Goal: Task Accomplishment & Management: Use online tool/utility

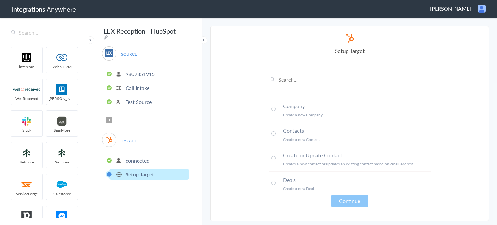
scroll to position [1, 0]
click at [274, 132] on span at bounding box center [273, 132] width 4 height 4
click at [353, 198] on button "Continue" at bounding box center [349, 200] width 37 height 13
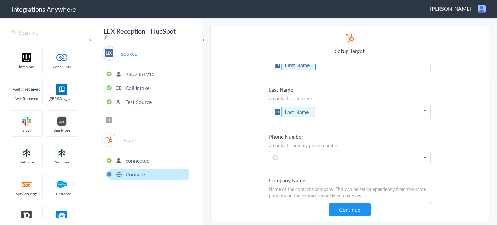
scroll to position [97, 0]
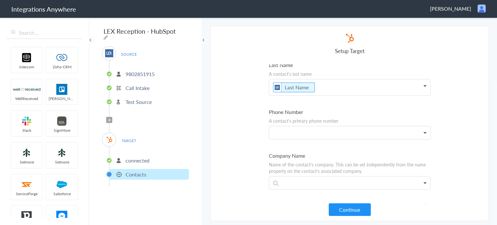
click at [323, 130] on p at bounding box center [349, 132] width 161 height 13
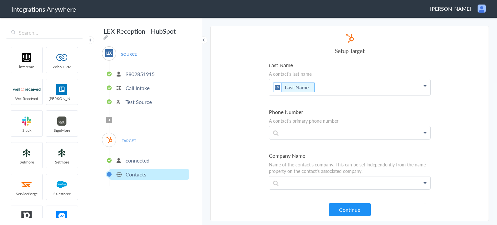
click at [301, 132] on p at bounding box center [349, 132] width 161 height 13
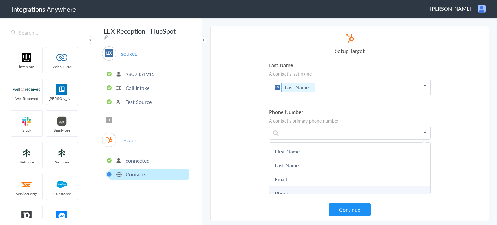
click at [281, 190] on link "Phone" at bounding box center [349, 193] width 161 height 14
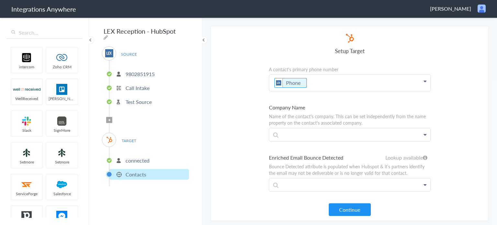
scroll to position [162, 0]
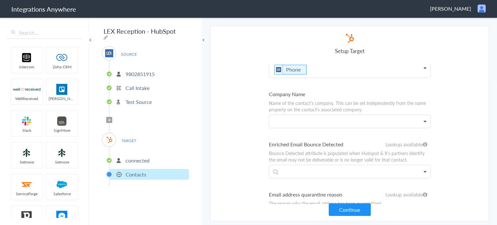
click at [321, 119] on p at bounding box center [349, 121] width 161 height 13
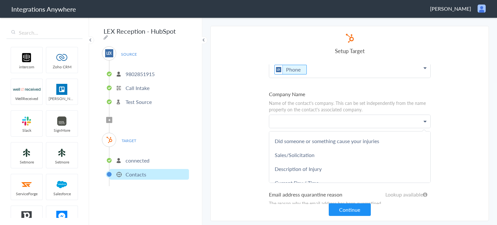
scroll to position [420, 0]
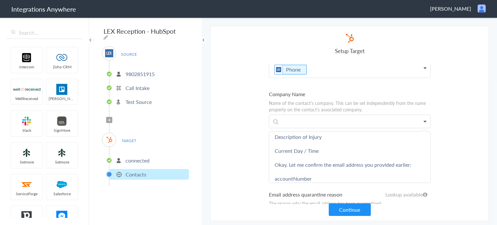
click at [222, 130] on section "Select Account 9802851915 Rename Delete (10 days ago) + connect Continue Setup …" at bounding box center [349, 123] width 278 height 195
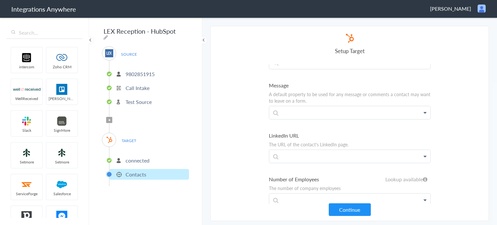
scroll to position [1972, 0]
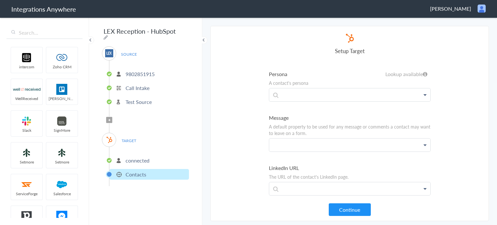
click at [362, 138] on p at bounding box center [349, 144] width 161 height 13
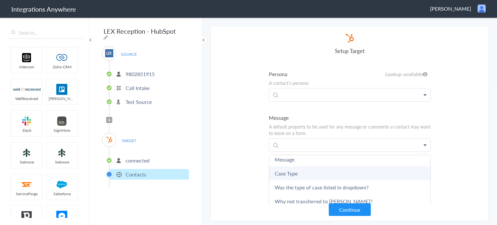
click at [288, 166] on link "Case Type" at bounding box center [349, 173] width 161 height 14
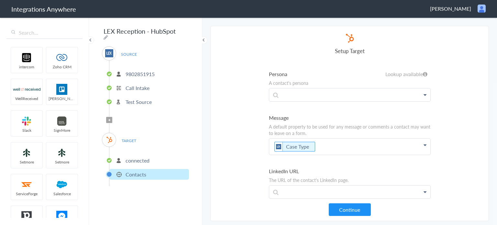
click at [336, 138] on p "Case Type" at bounding box center [349, 146] width 161 height 16
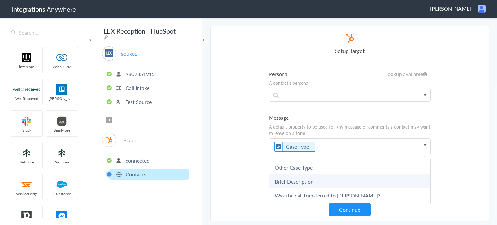
click at [296, 174] on link "Brief Description" at bounding box center [349, 181] width 161 height 14
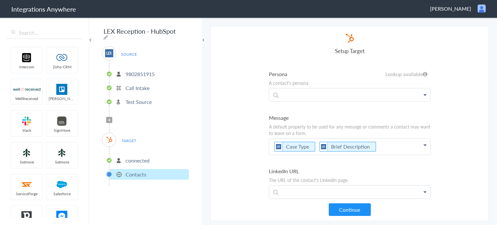
click at [384, 138] on p "Case Type Brief Description" at bounding box center [349, 146] width 161 height 16
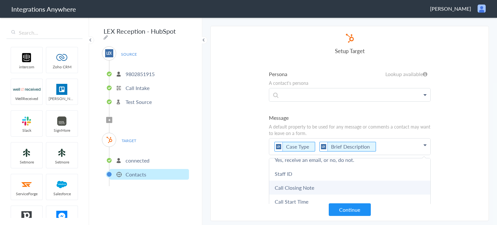
scroll to position [323, 0]
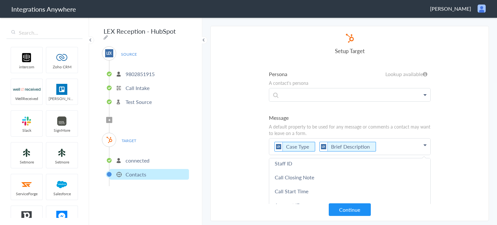
click at [237, 144] on section "Select Account 9802851915 Rename Delete (10 days ago) + connect Continue Setup …" at bounding box center [349, 123] width 278 height 195
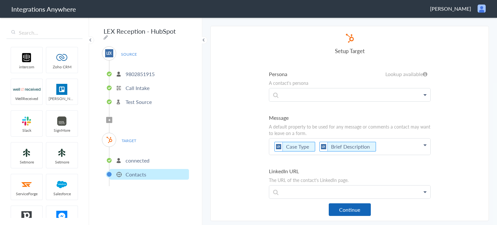
click at [360, 212] on button "Continue" at bounding box center [350, 209] width 42 height 13
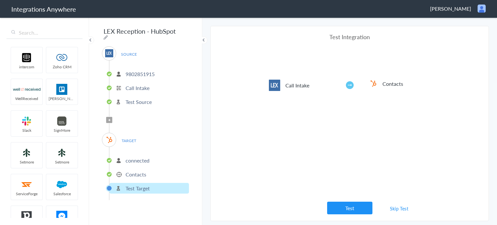
click at [360, 212] on button "Test" at bounding box center [349, 207] width 45 height 13
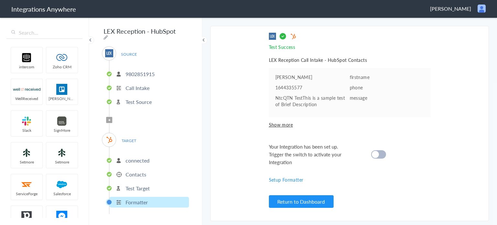
click at [108, 119] on icon at bounding box center [109, 120] width 2 height 3
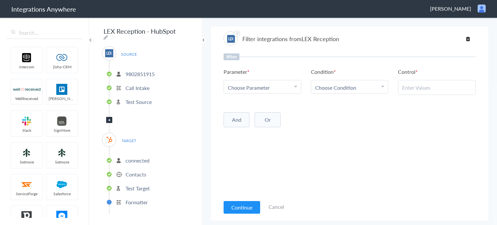
click at [277, 88] on div "Choose Parameter" at bounding box center [262, 87] width 69 height 7
click at [257, 104] on input "text" at bounding box center [262, 105] width 77 height 14
type input "call clos"
click at [269, 117] on link "Call Closing Note" at bounding box center [262, 119] width 77 height 14
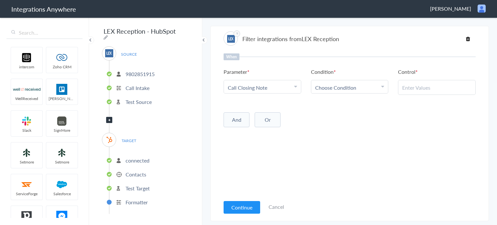
click at [373, 89] on div "Choose Condition" at bounding box center [349, 87] width 69 height 7
click at [348, 146] on link "Does Not Exists" at bounding box center [349, 147] width 77 height 14
click at [243, 121] on button "And" at bounding box center [236, 118] width 26 height 15
click at [271, 131] on div "Choose Parameter" at bounding box center [262, 131] width 69 height 7
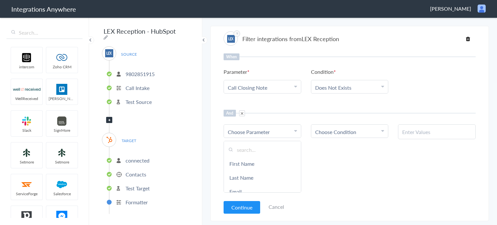
click at [270, 147] on input "text" at bounding box center [262, 150] width 77 height 14
type input "call ty"
click at [265, 165] on link "Call Type" at bounding box center [262, 164] width 77 height 14
click at [374, 128] on div "Choose Condition" at bounding box center [349, 131] width 69 height 7
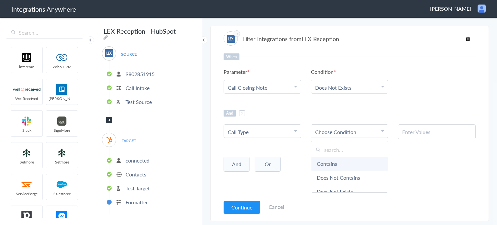
click at [335, 162] on link "Contains" at bounding box center [349, 164] width 77 height 14
click at [435, 124] on div at bounding box center [437, 131] width 78 height 15
click at [430, 129] on input "text" at bounding box center [436, 131] width 69 height 7
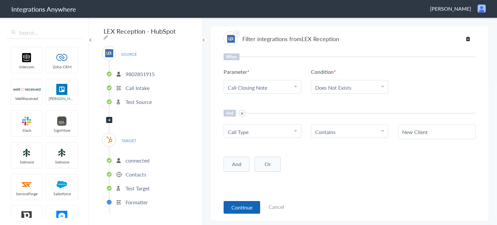
type input "New Client"
click at [232, 205] on button "Continue" at bounding box center [241, 207] width 37 height 13
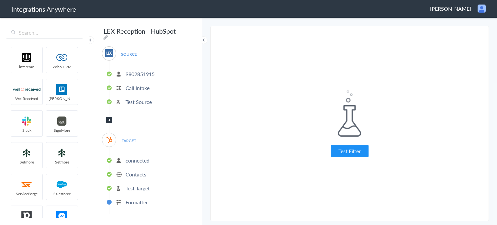
click at [109, 119] on icon at bounding box center [109, 120] width 2 height 3
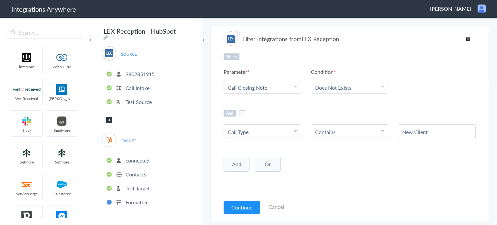
click at [232, 163] on button "And" at bounding box center [236, 164] width 26 height 15
click at [264, 178] on span "Choose Parameter" at bounding box center [249, 177] width 42 height 7
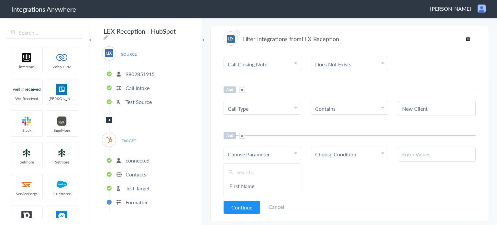
scroll to position [41, 0]
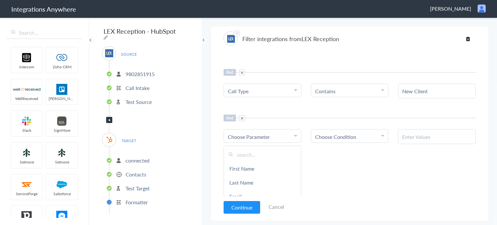
click at [254, 154] on input "text" at bounding box center [262, 154] width 77 height 14
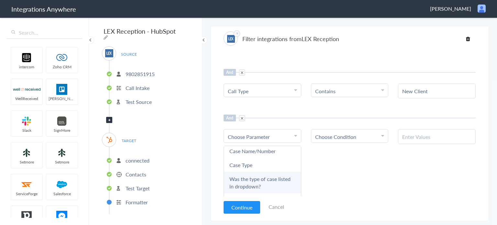
scroll to position [32, 0]
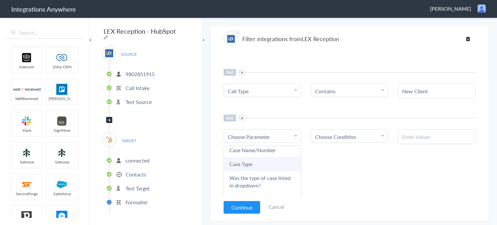
type input "case"
click at [251, 164] on link "Case Type" at bounding box center [262, 164] width 77 height 14
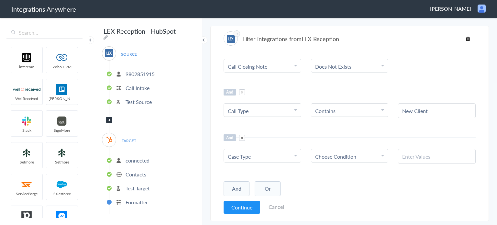
scroll to position [19, 0]
click at [359, 156] on div "Choose Condition" at bounding box center [349, 157] width 69 height 7
click at [332, 189] on link "Contains" at bounding box center [349, 190] width 77 height 14
click at [419, 158] on input "text" at bounding box center [436, 157] width 69 height 7
paste input "Personal Injury (Vehicle /Trucking/Car Wrecks, Slip & Falls, Medical Malpractic…"
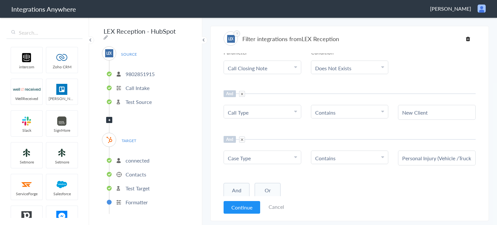
scroll to position [0, 160]
type input "Personal Injury (Vehicle /Trucking/Car Wrecks, Slip & Falls, Medical Malpractic…"
click at [236, 207] on button "Continue" at bounding box center [241, 207] width 37 height 13
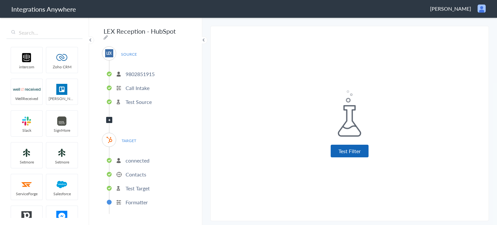
click at [345, 146] on button "Test Filter" at bounding box center [349, 151] width 38 height 13
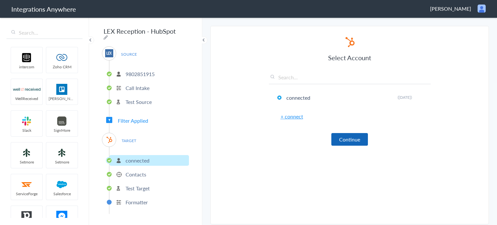
click at [357, 139] on button "Continue" at bounding box center [349, 139] width 37 height 13
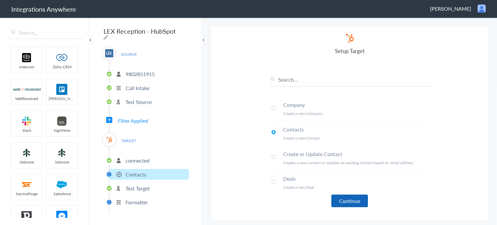
click at [357, 201] on button "Continue" at bounding box center [349, 200] width 37 height 13
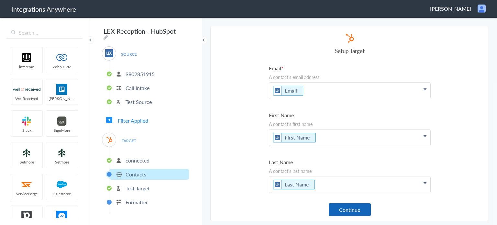
click at [354, 210] on button "Continue" at bounding box center [350, 209] width 42 height 13
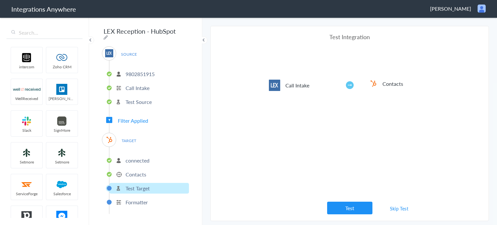
click at [354, 210] on button "Test" at bounding box center [349, 207] width 45 height 13
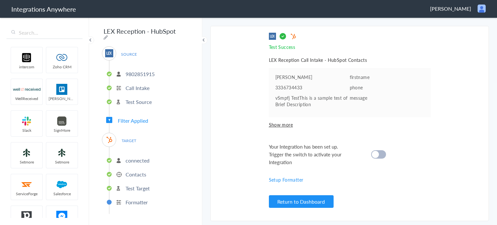
click at [380, 155] on div at bounding box center [378, 154] width 15 height 8
click at [277, 207] on button "Return to Dashboard" at bounding box center [301, 201] width 65 height 13
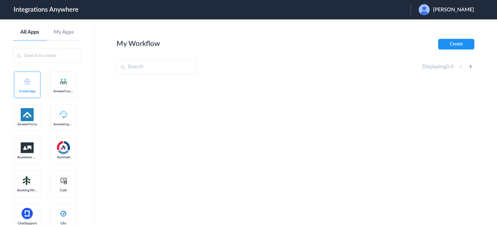
click at [439, 7] on span "Robyn Carmichael" at bounding box center [453, 10] width 41 height 6
click at [424, 25] on link "Logout" at bounding box center [422, 26] width 14 height 5
click at [396, 5] on div "Launch Account [PERSON_NAME] My Account Logout" at bounding box center [418, 9] width 124 height 11
click at [395, 9] on span "Launch Account" at bounding box center [383, 9] width 37 height 5
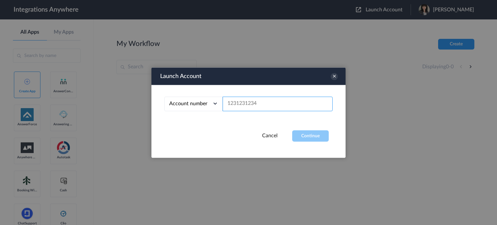
click at [236, 101] on input "text" at bounding box center [277, 103] width 110 height 15
paste input "9802851915"
type input "9802851915"
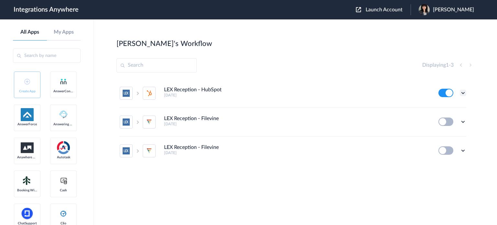
click at [462, 93] on icon at bounding box center [462, 93] width 6 height 6
click at [442, 117] on li "Task history" at bounding box center [445, 120] width 42 height 12
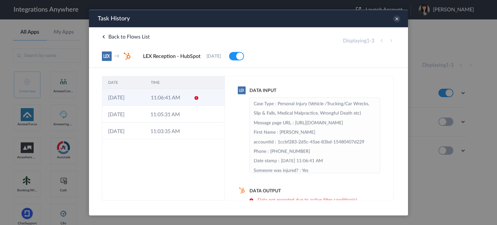
click at [182, 100] on td "11:06:41 AM" at bounding box center [166, 97] width 43 height 17
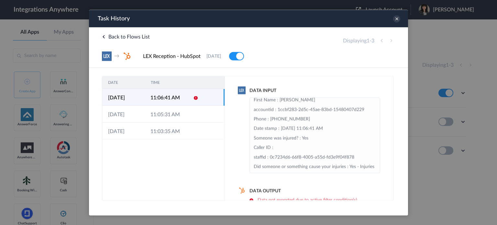
scroll to position [30, 0]
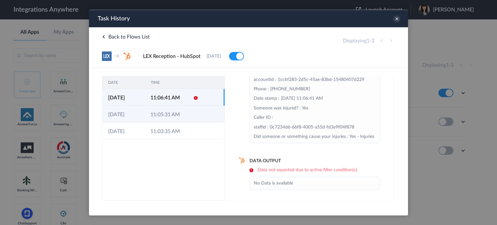
click at [173, 110] on td "11:05:31 AM" at bounding box center [166, 113] width 42 height 17
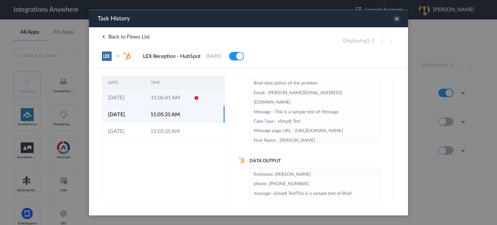
click at [195, 99] on icon at bounding box center [196, 97] width 5 height 5
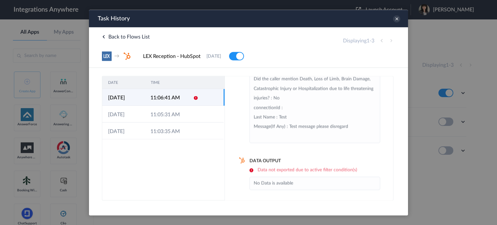
click at [285, 169] on h6 "Data not exported due to active filter condition(s)" at bounding box center [314, 169] width 131 height 5
click at [397, 20] on icon at bounding box center [396, 18] width 7 height 7
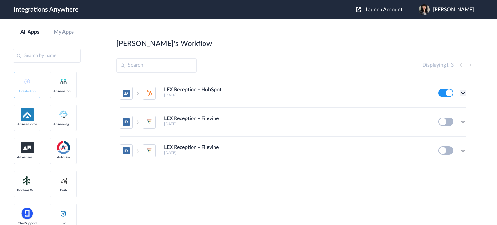
click at [463, 92] on icon at bounding box center [462, 93] width 6 height 6
click at [438, 108] on link "Edit" at bounding box center [437, 107] width 16 height 5
click at [463, 90] on div "Edit Task history Delete" at bounding box center [462, 93] width 6 height 6
click at [463, 92] on icon at bounding box center [462, 93] width 6 height 6
click at [446, 120] on link "Task history" at bounding box center [444, 119] width 31 height 5
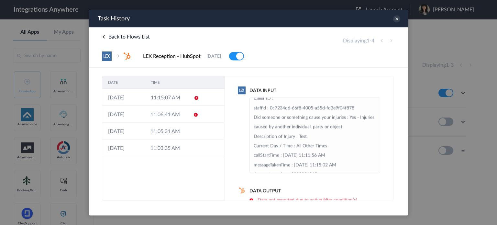
scroll to position [97, 0]
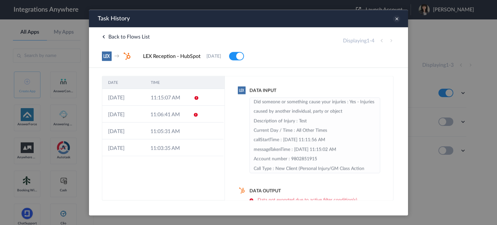
click at [396, 20] on icon at bounding box center [396, 18] width 7 height 7
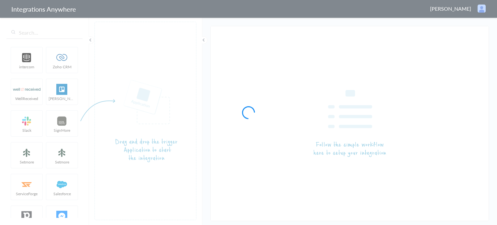
type input "LEX Reception - HubSpot"
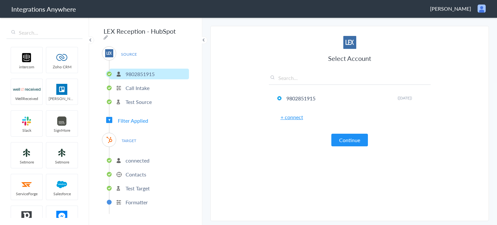
click at [133, 117] on span "Filter Applied" at bounding box center [133, 120] width 30 height 7
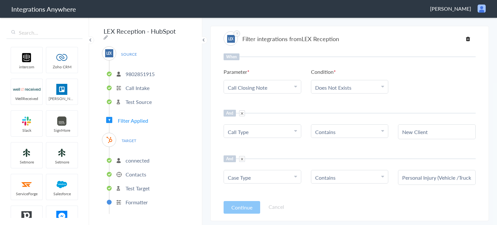
click at [361, 89] on li "Does Not Exists" at bounding box center [348, 87] width 66 height 7
click at [413, 91] on ul "Parameter Choose Parameter Call Closing Note First Name Last Name Email Phone C…" at bounding box center [349, 81] width 252 height 26
click at [445, 178] on input "Personal Injury (Vehicle /Trucking/Car Wrecks, Slip & Falls, Medical Malpractic…" at bounding box center [436, 177] width 69 height 7
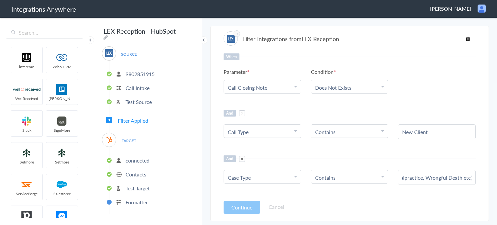
drag, startPoint x: 399, startPoint y: 176, endPoint x: 496, endPoint y: 177, distance: 97.3
click at [496, 177] on main "The system encountered four errors. Check More Trigger Connect Action Setup Tes…" at bounding box center [349, 121] width 295 height 208
click at [232, 209] on button "Continue" at bounding box center [241, 207] width 37 height 13
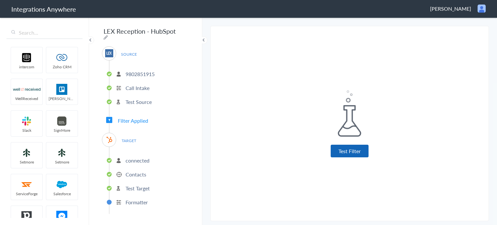
click at [351, 148] on button "Test Filter" at bounding box center [349, 151] width 38 height 13
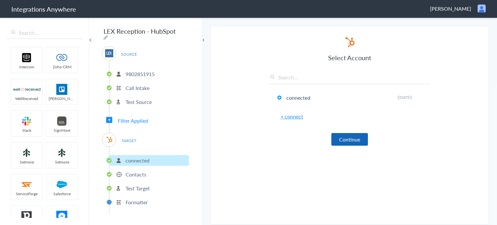
click at [351, 138] on button "Continue" at bounding box center [349, 139] width 37 height 13
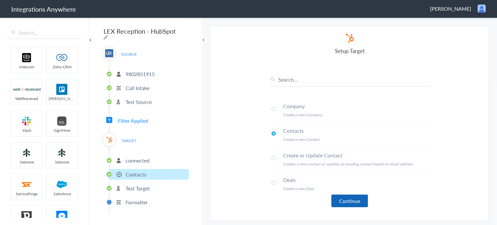
click at [360, 202] on button "Continue" at bounding box center [349, 200] width 37 height 13
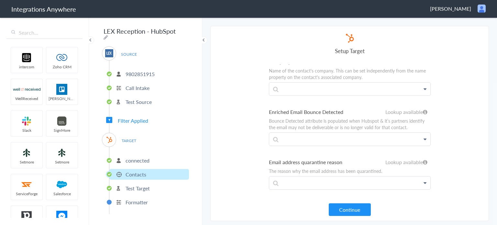
scroll to position [356, 0]
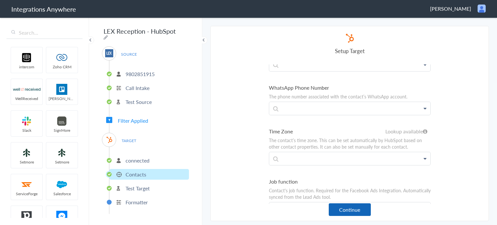
click at [352, 210] on button "Continue" at bounding box center [350, 209] width 42 height 13
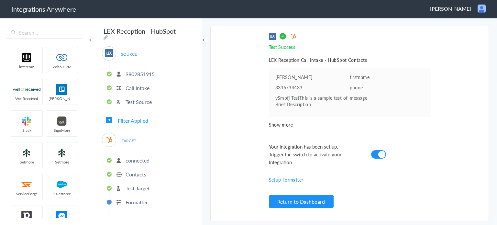
click at [139, 117] on span "Filter Applied" at bounding box center [133, 120] width 30 height 7
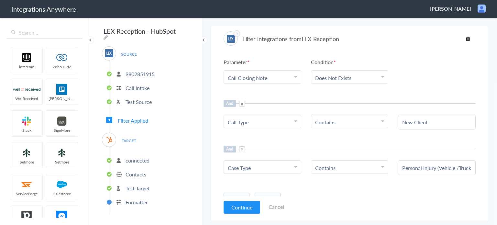
scroll to position [19, 0]
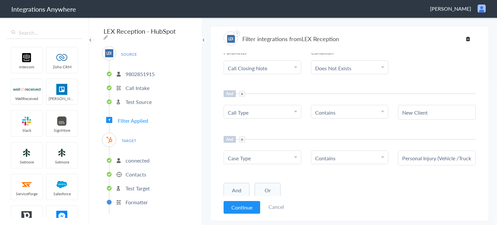
drag, startPoint x: 430, startPoint y: 114, endPoint x: 378, endPoint y: 117, distance: 52.5
click at [378, 117] on ul "Choose Parameter Call Type First Name Last Name Email Phone Case Name Patient N…" at bounding box center [349, 112] width 252 height 15
paste input "(Personal Injury/Other Cases)"
type input "New Client (Personal Injury/Other Cases)"
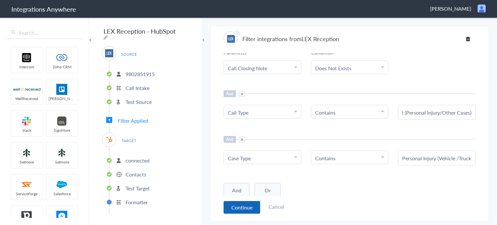
click at [249, 209] on button "Continue" at bounding box center [241, 207] width 37 height 13
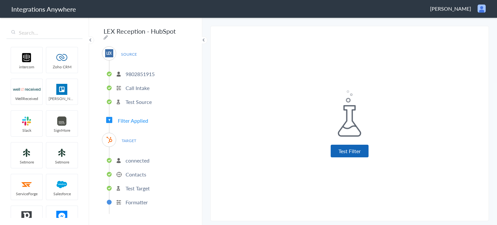
click at [360, 154] on button "Test Filter" at bounding box center [349, 151] width 38 height 13
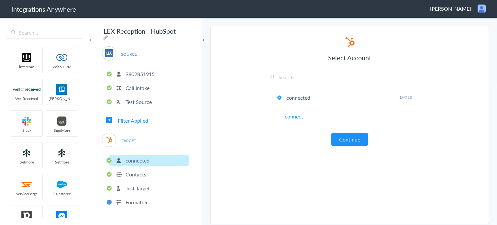
click at [356, 128] on div "Select Account connected Rename Delete (10 days ago) + connect Continue" at bounding box center [350, 91] width 162 height 110
click at [354, 137] on button "Continue" at bounding box center [349, 139] width 37 height 13
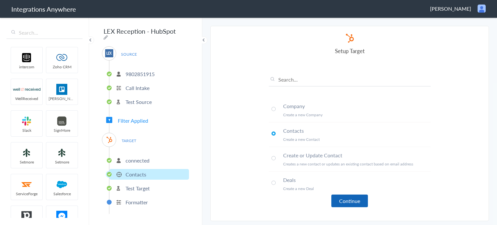
click at [351, 198] on button "Continue" at bounding box center [349, 200] width 37 height 13
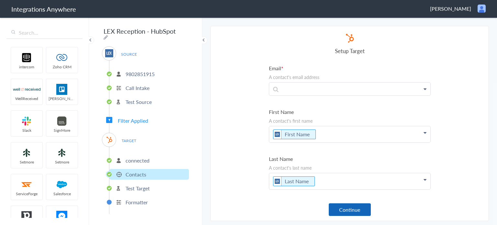
click at [356, 208] on button "Continue" at bounding box center [350, 209] width 42 height 13
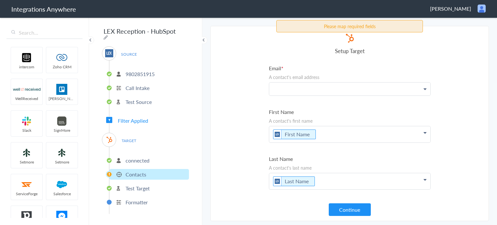
click at [305, 88] on p at bounding box center [349, 88] width 161 height 13
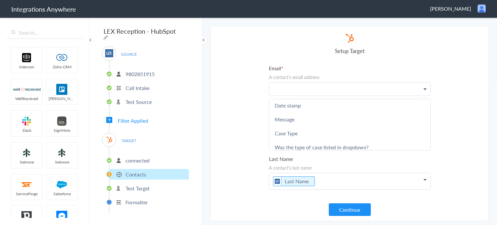
scroll to position [97, 0]
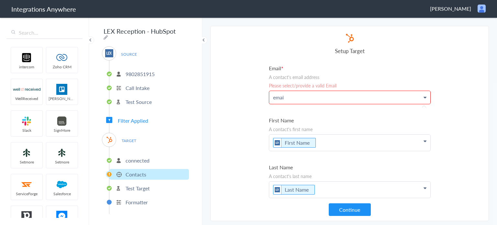
click at [423, 98] on icon at bounding box center [424, 97] width 3 height 5
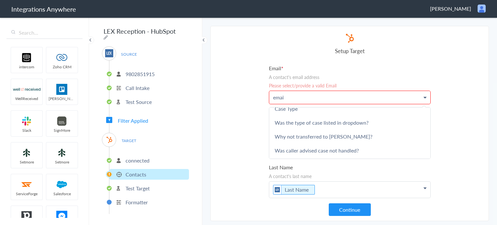
scroll to position [129, 0]
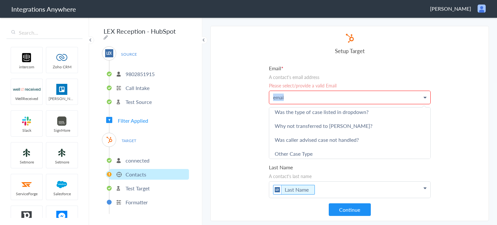
drag, startPoint x: 315, startPoint y: 97, endPoint x: 242, endPoint y: 95, distance: 72.8
click at [242, 95] on section "Select Account 9802851915 Rename Delete (10 days ago) + connect Continue Setup …" at bounding box center [349, 123] width 278 height 195
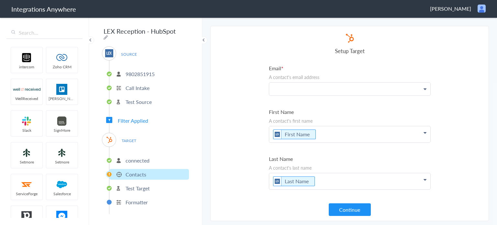
click at [225, 109] on section "Select Account 9802851915 Rename Delete (10 days ago) + connect Continue Setup …" at bounding box center [349, 123] width 278 height 195
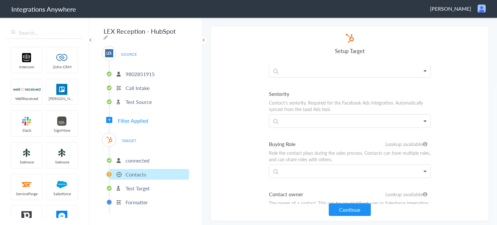
scroll to position [0, 0]
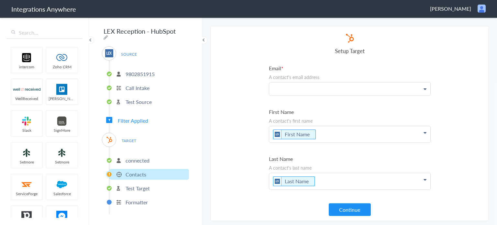
click at [382, 91] on p at bounding box center [349, 88] width 161 height 13
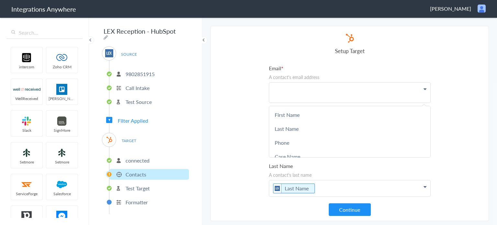
click at [472, 111] on section "Select Account 9802851915 Rename Delete (10 days ago) + connect Continue Setup …" at bounding box center [349, 123] width 278 height 195
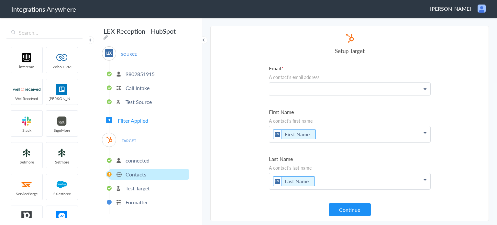
click at [138, 157] on p "connected" at bounding box center [137, 160] width 24 height 7
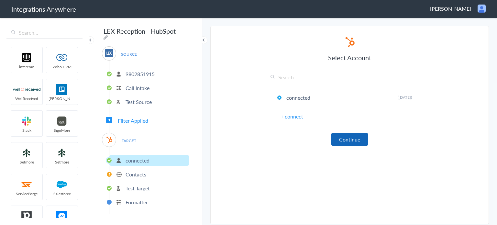
click at [360, 141] on button "Continue" at bounding box center [349, 139] width 37 height 13
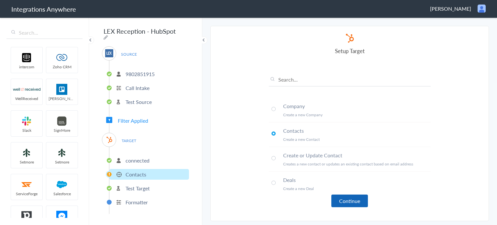
click at [351, 205] on button "Continue" at bounding box center [349, 200] width 37 height 13
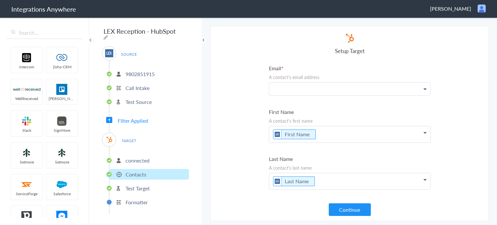
click at [329, 84] on p at bounding box center [349, 88] width 161 height 13
click at [309, 37] on div "Setup Target" at bounding box center [350, 44] width 162 height 22
click at [296, 85] on p at bounding box center [349, 88] width 161 height 13
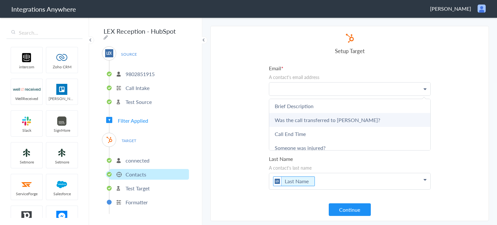
scroll to position [194, 0]
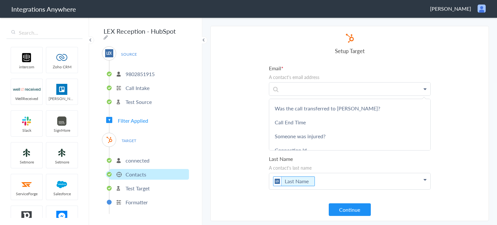
click at [240, 112] on section "Select Account 9802851915 Rename Delete (10 days ago) + connect Continue Setup …" at bounding box center [349, 123] width 278 height 195
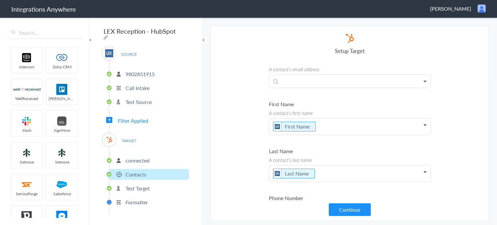
scroll to position [0, 0]
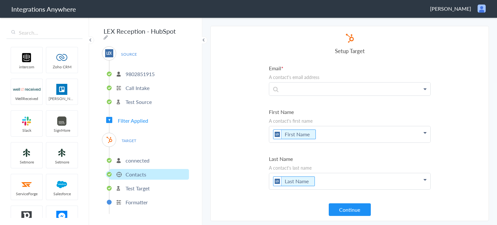
click at [423, 89] on icon at bounding box center [424, 88] width 3 height 5
click at [462, 116] on section "Select Account 9802851915 Rename Delete (10 days ago) + connect Continue Setup …" at bounding box center [349, 123] width 278 height 195
click at [307, 87] on p at bounding box center [349, 88] width 161 height 13
click at [234, 98] on section "Select Account 9802851915 Rename Delete (10 days ago) + connect Continue Setup …" at bounding box center [349, 123] width 278 height 195
click at [294, 90] on p at bounding box center [349, 88] width 161 height 13
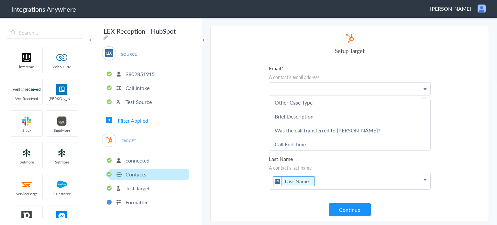
scroll to position [43, 0]
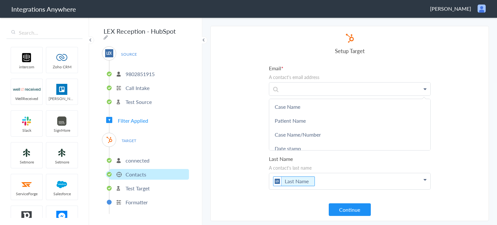
click at [454, 98] on section "Select Account 9802851915 Rename Delete (10 days ago) + connect Continue Setup …" at bounding box center [349, 123] width 278 height 195
click at [363, 84] on p at bounding box center [349, 88] width 161 height 13
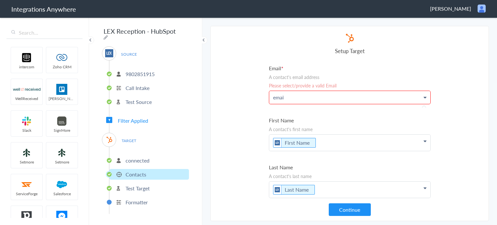
click at [127, 157] on p "connected" at bounding box center [137, 160] width 24 height 7
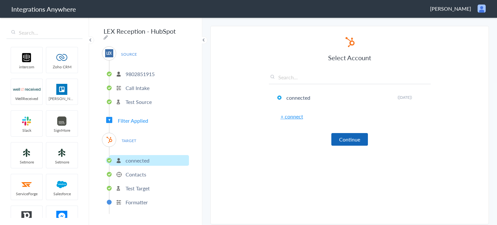
click at [354, 139] on button "Continue" at bounding box center [349, 139] width 37 height 13
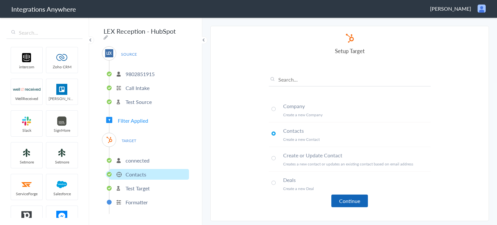
click at [354, 201] on button "Continue" at bounding box center [349, 200] width 37 height 13
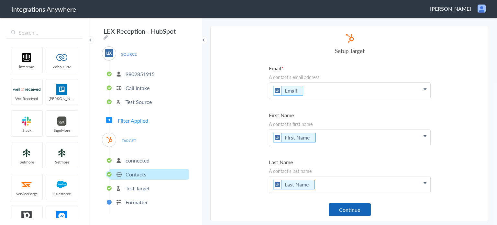
click at [347, 209] on button "Continue" at bounding box center [350, 209] width 42 height 13
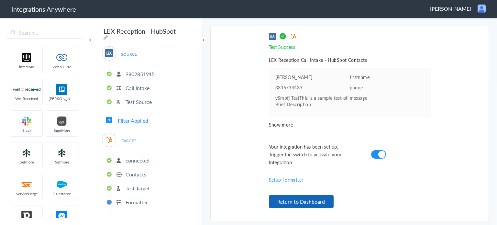
click at [318, 201] on button "Return to Dashboard" at bounding box center [301, 201] width 65 height 13
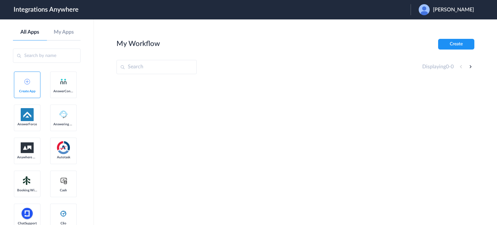
click at [434, 9] on div "[PERSON_NAME]" at bounding box center [449, 9] width 62 height 11
click at [429, 28] on link "Logout" at bounding box center [422, 26] width 14 height 5
click at [397, 12] on span "Launch Account" at bounding box center [383, 9] width 37 height 5
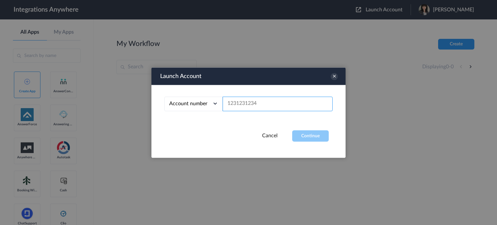
click at [241, 103] on input "text" at bounding box center [277, 103] width 110 height 15
paste input "9802851915"
type input "9802851915"
click at [316, 134] on button "Continue" at bounding box center [310, 135] width 37 height 11
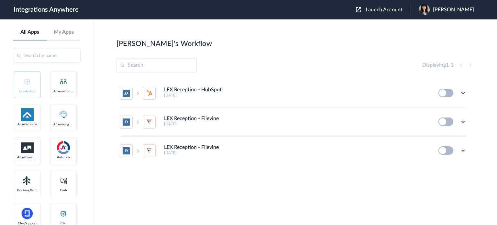
click at [450, 92] on button at bounding box center [445, 93] width 15 height 8
click at [462, 93] on icon at bounding box center [462, 93] width 6 height 6
click at [445, 108] on li "Edit" at bounding box center [445, 108] width 42 height 12
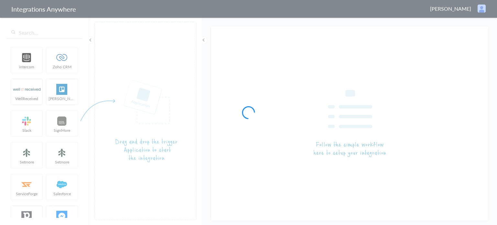
type input "LEX Reception - HubSpot"
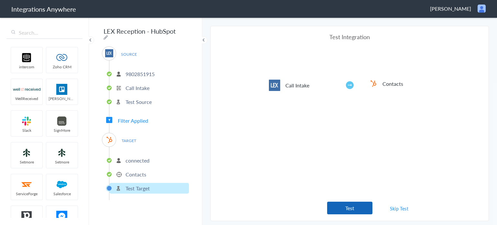
click at [352, 208] on button "Test" at bounding box center [349, 207] width 45 height 13
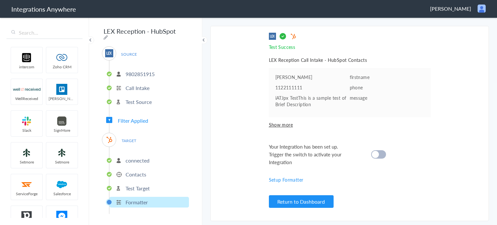
click at [379, 156] on div at bounding box center [378, 154] width 15 height 8
click at [298, 203] on button "Return to Dashboard" at bounding box center [301, 201] width 65 height 13
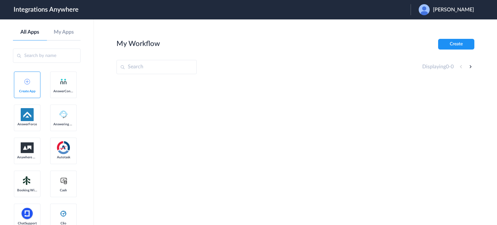
click at [450, 11] on span "[PERSON_NAME]" at bounding box center [453, 10] width 41 height 6
click at [448, 30] on li "Logout" at bounding box center [445, 26] width 70 height 12
click at [402, 12] on span "Launch Account" at bounding box center [383, 9] width 37 height 5
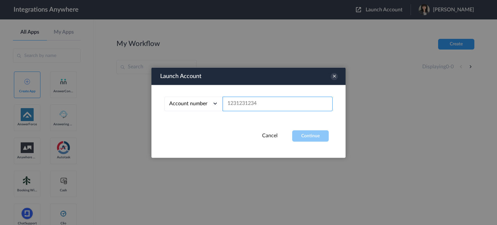
click at [276, 101] on input "text" at bounding box center [277, 103] width 110 height 15
paste input "9802851915"
type input "9802851915"
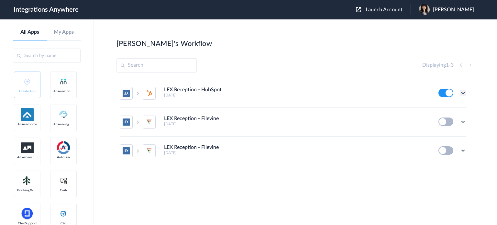
click at [463, 92] on icon at bounding box center [462, 93] width 6 height 6
click at [459, 123] on li "Task history" at bounding box center [445, 120] width 42 height 12
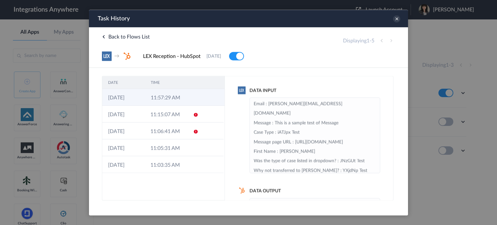
click at [178, 98] on td "11:57:29 AM" at bounding box center [166, 97] width 43 height 17
click at [397, 20] on icon at bounding box center [396, 18] width 7 height 7
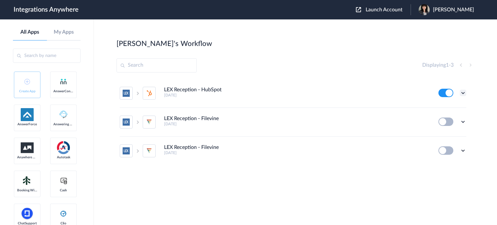
click at [461, 93] on icon at bounding box center [462, 93] width 6 height 6
click at [457, 117] on link "Task history" at bounding box center [444, 119] width 31 height 5
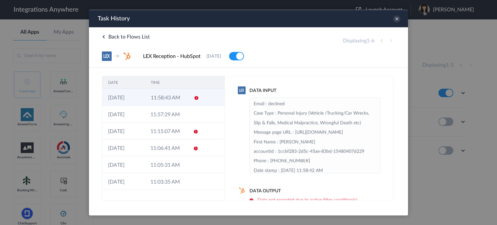
click at [194, 100] on icon at bounding box center [196, 97] width 5 height 5
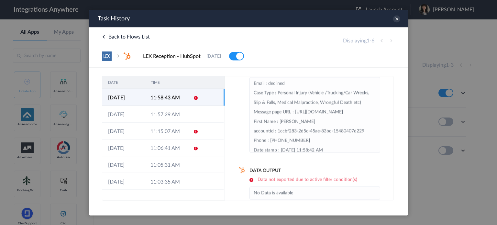
scroll to position [30, 0]
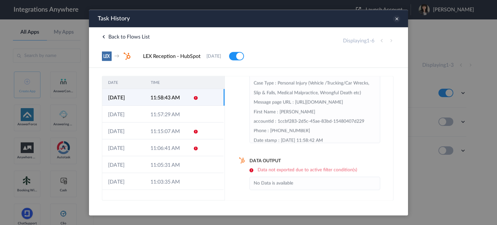
click at [395, 19] on icon at bounding box center [396, 18] width 7 height 7
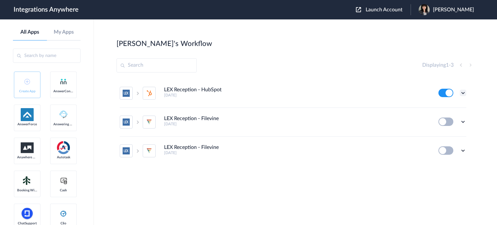
click at [462, 91] on icon at bounding box center [462, 93] width 6 height 6
click at [446, 110] on li "Edit" at bounding box center [445, 108] width 42 height 12
click at [463, 93] on icon at bounding box center [462, 93] width 6 height 6
click at [451, 120] on link "Task history" at bounding box center [444, 119] width 31 height 5
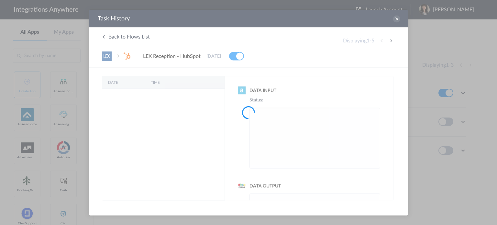
scroll to position [0, 0]
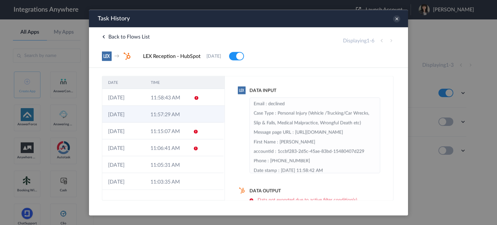
click at [192, 111] on td at bounding box center [193, 113] width 12 height 17
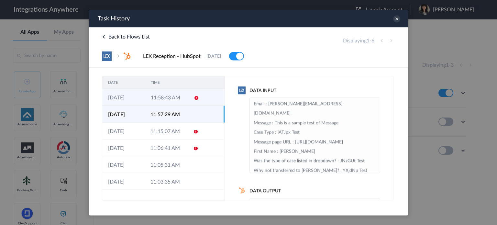
click at [189, 101] on td at bounding box center [194, 97] width 12 height 17
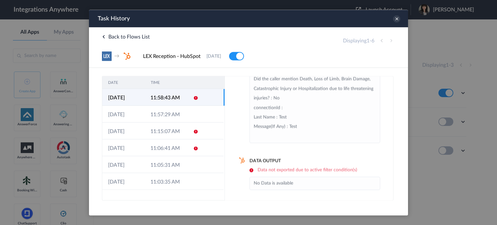
scroll to position [228, 0]
click at [394, 20] on icon at bounding box center [396, 18] width 7 height 7
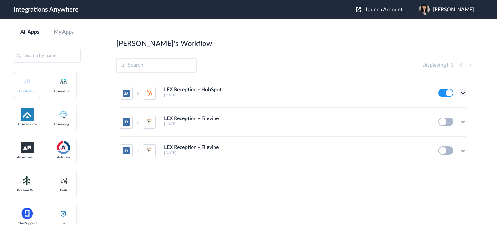
click at [464, 92] on icon at bounding box center [462, 93] width 6 height 6
click at [450, 120] on link "Task history" at bounding box center [444, 119] width 31 height 5
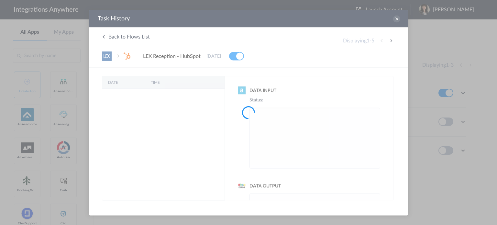
scroll to position [0, 0]
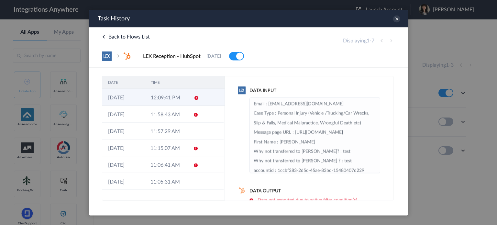
click at [151, 102] on td "12:09:41 PM" at bounding box center [166, 97] width 43 height 17
click at [398, 18] on icon at bounding box center [396, 18] width 7 height 7
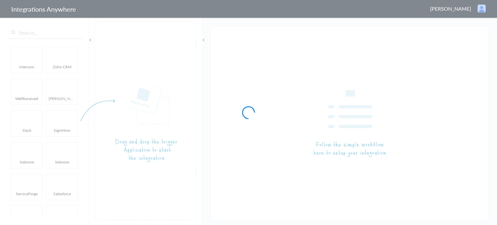
type input "LEX Reception - HubSpot"
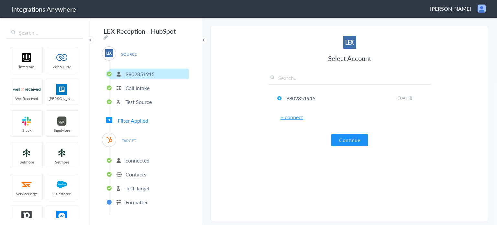
click at [130, 119] on span "Filter Applied" at bounding box center [133, 120] width 30 height 7
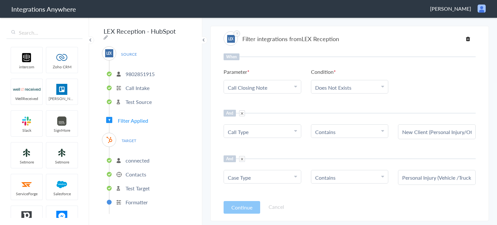
scroll to position [19, 0]
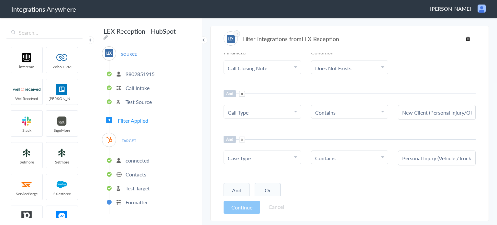
click at [427, 158] on input "Personal Injury (Vehicle /Trucking/Car Wrecks, Slip & Falls, Medical Malpractic…" at bounding box center [436, 157] width 69 height 7
click at [455, 113] on input "New Client (Personal Injury/Other Cases)" at bounding box center [436, 112] width 69 height 7
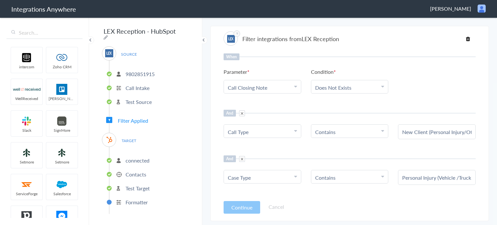
scroll to position [19, 0]
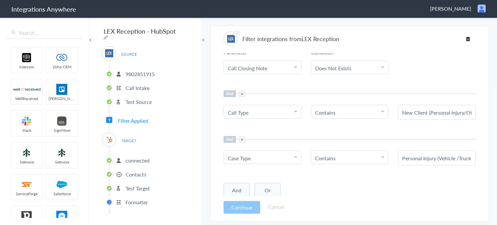
click at [258, 21] on main "The system encountered four errors. Check More Trigger Connect Action Setup Tes…" at bounding box center [349, 121] width 295 height 208
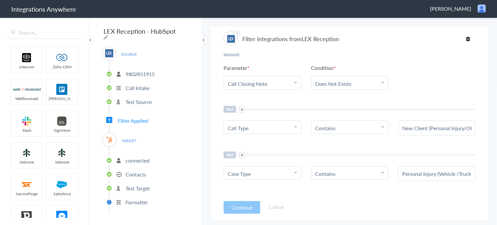
scroll to position [0, 0]
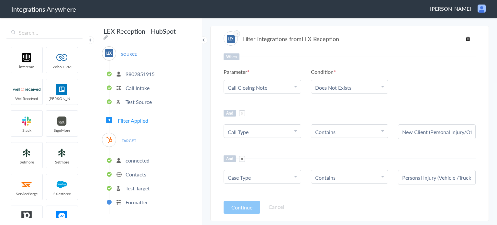
click at [134, 198] on p "Formatter" at bounding box center [136, 201] width 22 height 7
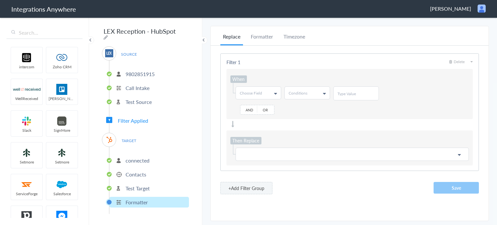
click at [139, 184] on p "Test Target" at bounding box center [137, 187] width 24 height 7
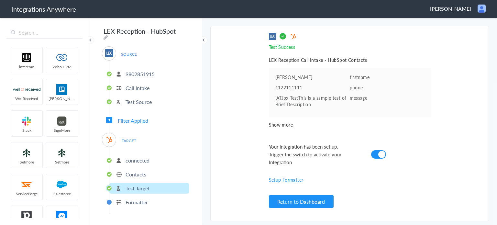
click at [137, 172] on p "Contacts" at bounding box center [135, 173] width 21 height 7
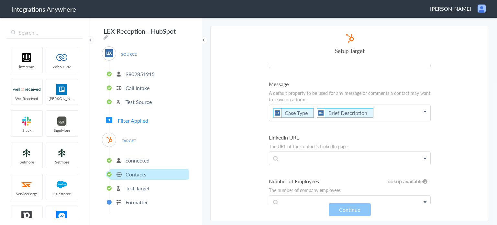
scroll to position [1981, 0]
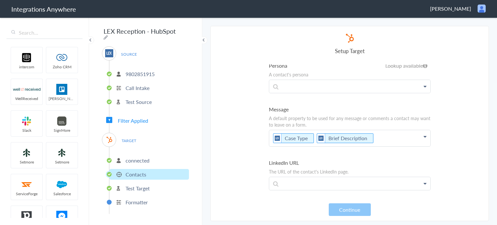
click at [271, 130] on p "Case Type Brief Description" at bounding box center [349, 138] width 161 height 16
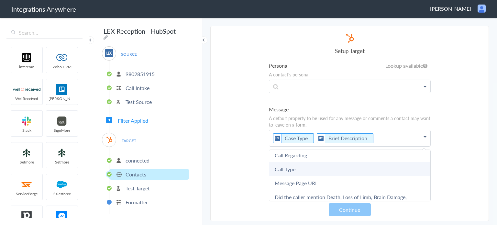
click at [294, 162] on link "Call Type" at bounding box center [349, 169] width 161 height 14
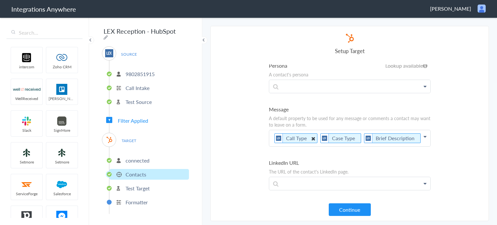
click at [313, 134] on icon at bounding box center [312, 138] width 7 height 8
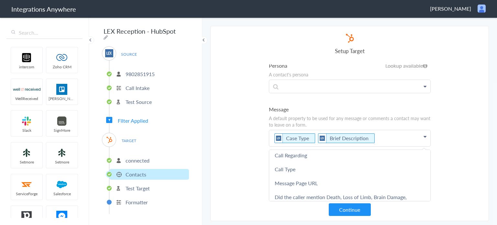
click at [221, 123] on section "Select Account 9802851915 Rename Delete (10 days ago) + connect Continue Setup …" at bounding box center [349, 123] width 278 height 195
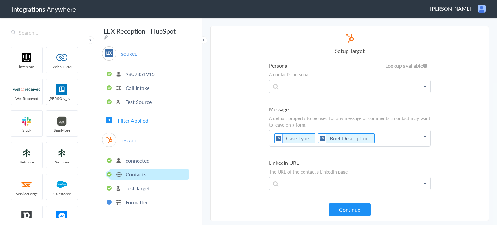
click at [138, 121] on div "SOURCE 9802851915 Call Intake Test Source Filter Applied TARGET connected Conta…" at bounding box center [145, 129] width 87 height 167
click at [141, 118] on span "Filter Applied" at bounding box center [133, 120] width 30 height 7
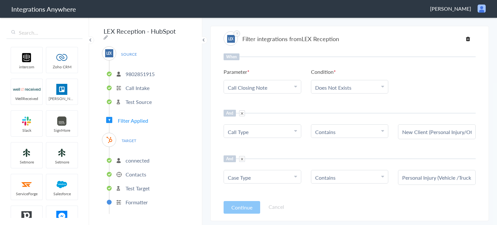
click at [435, 130] on input "New Client (Personal Injury/Other Cases)" at bounding box center [436, 131] width 69 height 7
click at [402, 132] on input "New Client (Personal Injury/Other Cases)" at bounding box center [436, 131] width 69 height 7
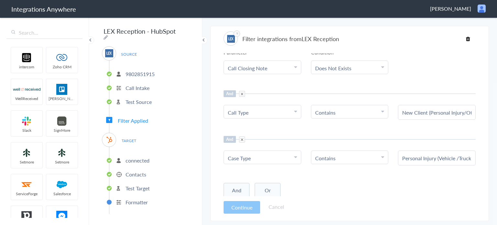
click at [402, 157] on input "Personal Injury (Vehicle /Trucking/Car Wrecks, Slip & Falls, Medical Malpractic…" at bounding box center [436, 157] width 69 height 7
click at [416, 115] on input "New Client (Personal Injury/Other Cases)" at bounding box center [436, 112] width 69 height 7
drag, startPoint x: 399, startPoint y: 112, endPoint x: 496, endPoint y: 120, distance: 97.9
click at [496, 120] on main "The system encountered four errors. Check More Trigger Connect Action Setup Tes…" at bounding box center [349, 121] width 295 height 208
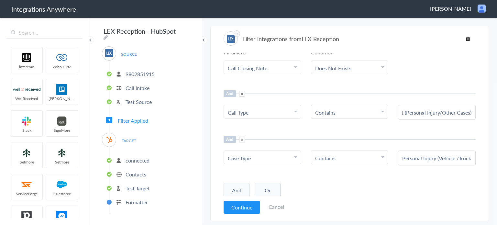
drag, startPoint x: 399, startPoint y: 112, endPoint x: 496, endPoint y: 113, distance: 97.3
click at [496, 113] on main "The system encountered four errors. Check More Trigger Connect Action Setup Tes…" at bounding box center [349, 121] width 295 height 208
type input "Case Type"
drag, startPoint x: 428, startPoint y: 110, endPoint x: 379, endPoint y: 115, distance: 49.4
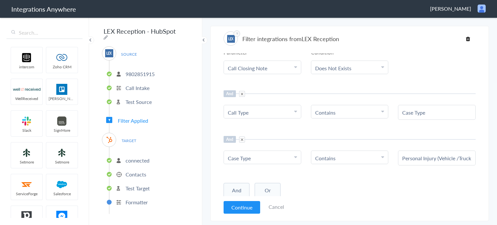
click at [379, 115] on ul "Choose Parameter Call Type First Name Last Name Email Phone Case Name Patient N…" at bounding box center [349, 112] width 252 height 15
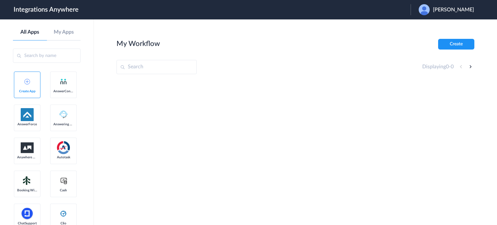
click at [468, 10] on span "[PERSON_NAME]" at bounding box center [453, 10] width 41 height 6
click at [434, 27] on li "Logout" at bounding box center [445, 26] width 70 height 12
click at [384, 12] on span "Launch Account" at bounding box center [383, 9] width 37 height 5
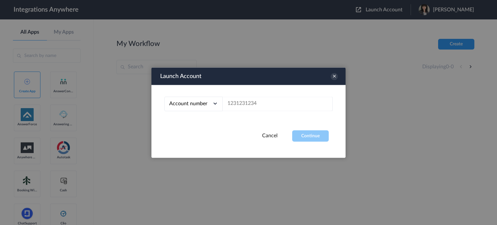
click at [384, 11] on div at bounding box center [248, 112] width 497 height 225
click at [275, 117] on div "Account number Account number Email address" at bounding box center [248, 107] width 194 height 45
click at [276, 105] on input "text" at bounding box center [277, 103] width 110 height 15
paste input "9802851915"
type input "9802851915"
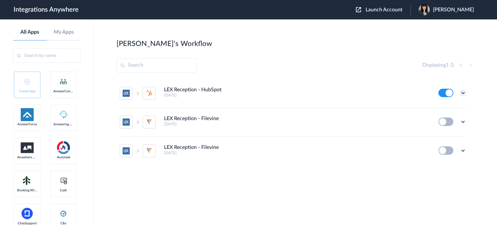
click at [465, 92] on icon at bounding box center [462, 93] width 6 height 6
click at [441, 109] on link "Edit" at bounding box center [437, 107] width 16 height 5
click at [463, 93] on icon at bounding box center [462, 93] width 6 height 6
click at [444, 108] on li "Edit" at bounding box center [445, 108] width 42 height 12
click at [460, 94] on icon at bounding box center [462, 93] width 6 height 6
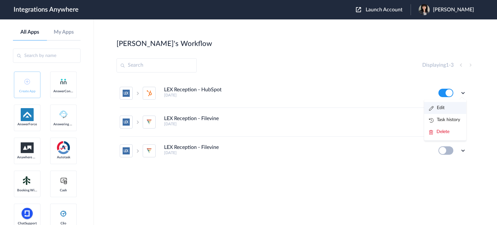
click at [452, 108] on li "Edit" at bounding box center [445, 108] width 42 height 12
click at [460, 93] on icon at bounding box center [462, 93] width 6 height 6
click at [448, 119] on link "Task history" at bounding box center [444, 119] width 31 height 5
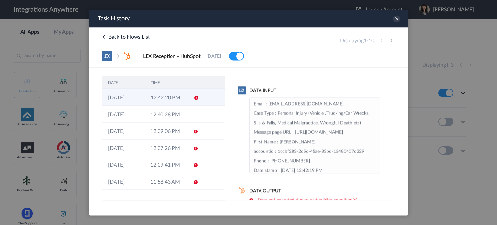
click at [201, 99] on td at bounding box center [212, 97] width 25 height 17
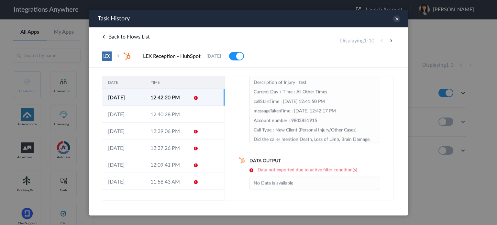
scroll to position [226, 0]
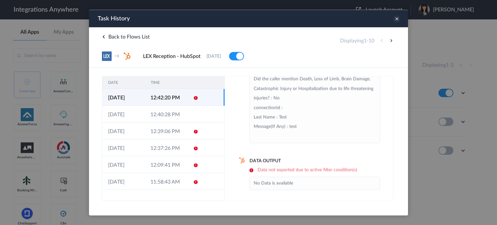
click at [398, 19] on icon at bounding box center [396, 18] width 7 height 7
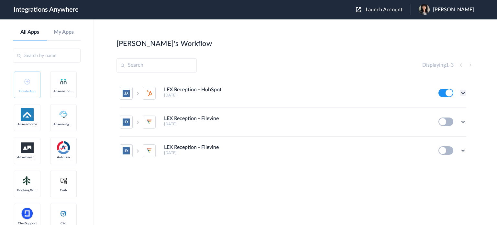
click at [464, 92] on icon at bounding box center [462, 93] width 6 height 6
click at [447, 108] on li "Edit" at bounding box center [445, 108] width 42 height 12
click at [464, 92] on icon at bounding box center [462, 93] width 6 height 6
click at [453, 121] on link "Task history" at bounding box center [444, 119] width 31 height 5
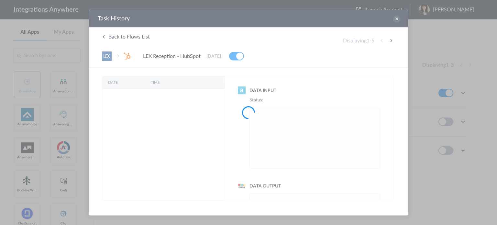
scroll to position [0, 0]
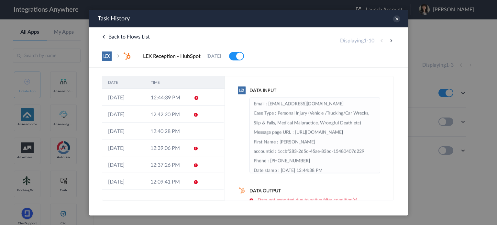
click at [178, 97] on td "12:44:39 PM" at bounding box center [166, 97] width 43 height 17
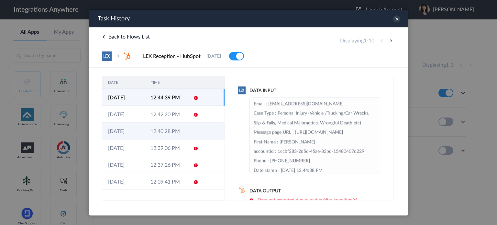
click at [188, 126] on td at bounding box center [193, 130] width 12 height 17
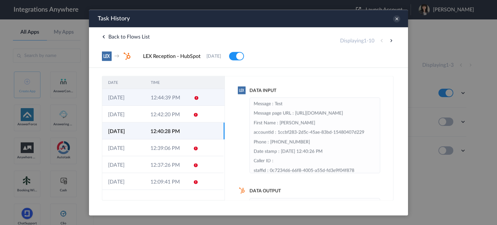
click at [194, 92] on td at bounding box center [194, 97] width 12 height 17
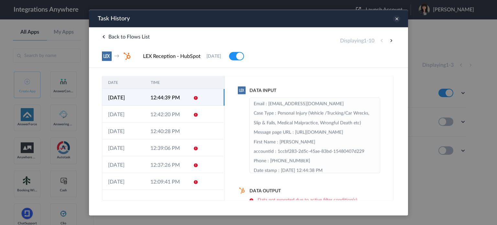
click at [398, 20] on icon at bounding box center [396, 18] width 7 height 7
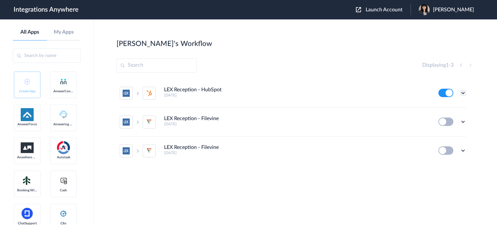
click at [463, 93] on icon at bounding box center [462, 93] width 6 height 6
click at [445, 121] on link "Task history" at bounding box center [444, 119] width 31 height 5
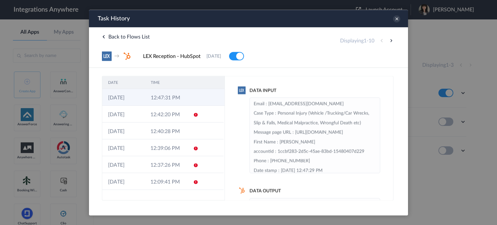
click at [179, 103] on td "12:47:31 PM" at bounding box center [166, 97] width 43 height 17
drag, startPoint x: 282, startPoint y: 89, endPoint x: 248, endPoint y: 89, distance: 34.3
click at [248, 89] on h4 "Data Input" at bounding box center [309, 90] width 142 height 7
click at [399, 18] on icon at bounding box center [396, 18] width 7 height 7
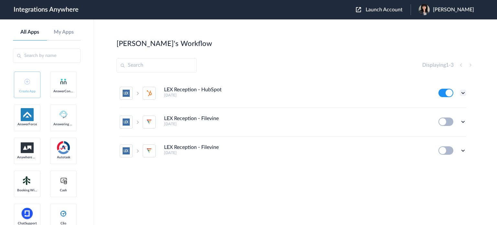
click at [463, 92] on icon at bounding box center [462, 93] width 6 height 6
click at [448, 119] on link "Task history" at bounding box center [444, 119] width 31 height 5
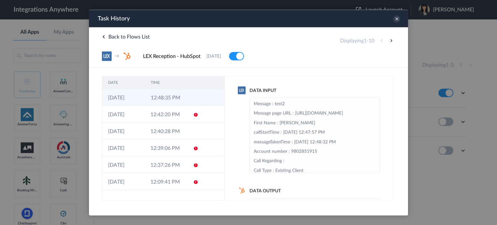
click at [189, 96] on td at bounding box center [194, 97] width 12 height 17
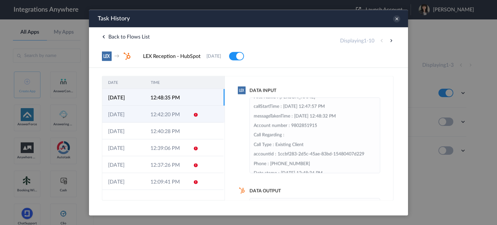
click at [187, 119] on td at bounding box center [193, 113] width 12 height 17
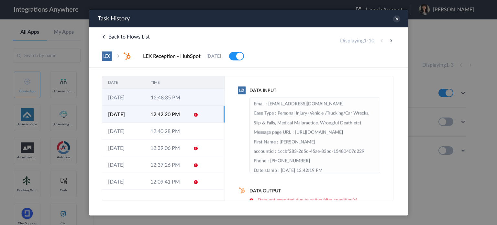
click at [151, 98] on td "12:48:35 PM" at bounding box center [166, 97] width 43 height 17
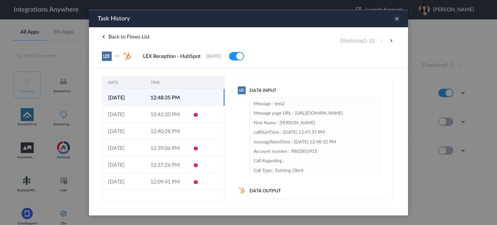
click at [397, 20] on icon at bounding box center [396, 18] width 7 height 7
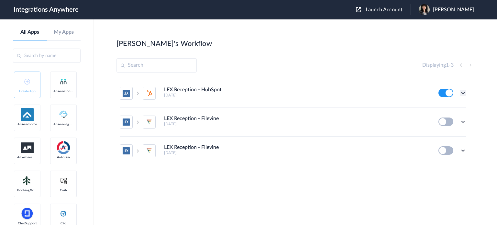
click at [460, 93] on icon at bounding box center [462, 93] width 6 height 6
click at [448, 120] on link "Task history" at bounding box center [444, 119] width 31 height 5
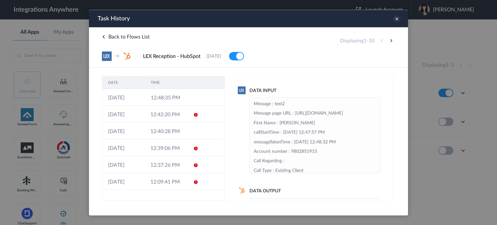
click at [397, 19] on icon at bounding box center [396, 18] width 7 height 7
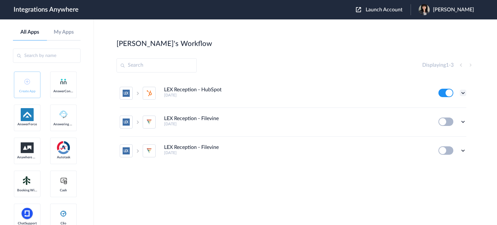
click at [462, 94] on icon at bounding box center [462, 93] width 6 height 6
click at [451, 108] on li "Edit" at bounding box center [445, 108] width 42 height 12
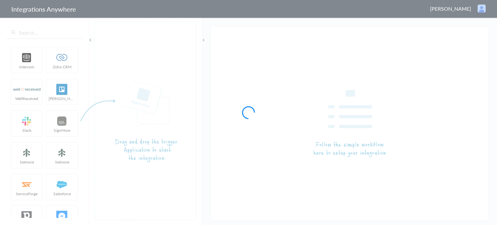
type input "LEX Reception - HubSpot"
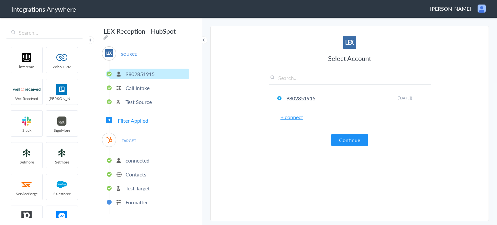
click at [135, 117] on span "Filter Applied" at bounding box center [133, 120] width 30 height 7
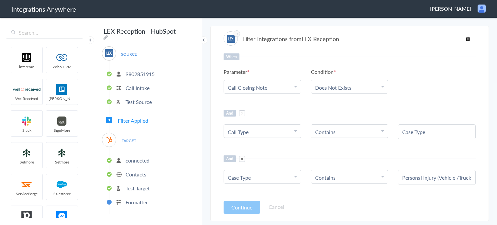
drag, startPoint x: 441, startPoint y: 132, endPoint x: 340, endPoint y: 134, distance: 101.2
click at [340, 134] on ul "Choose Parameter Call Type First Name Last Name Email Phone Case Name Patient N…" at bounding box center [349, 131] width 252 height 15
paste input "New Client (Personal Injury/Other Cases)"
type input "New Client (Personal Injury/Other Cases)"
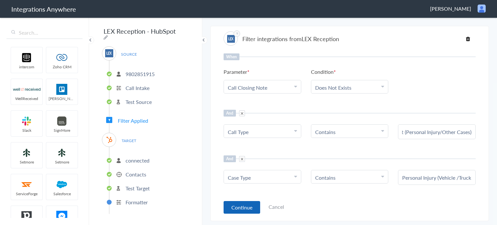
click at [245, 205] on button "Continue" at bounding box center [241, 207] width 37 height 13
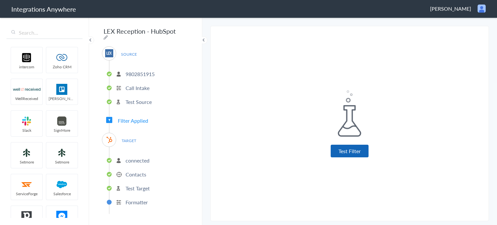
click at [355, 153] on button "Test Filter" at bounding box center [349, 151] width 38 height 13
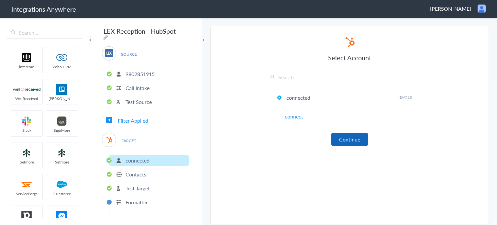
click at [345, 139] on button "Continue" at bounding box center [349, 139] width 37 height 13
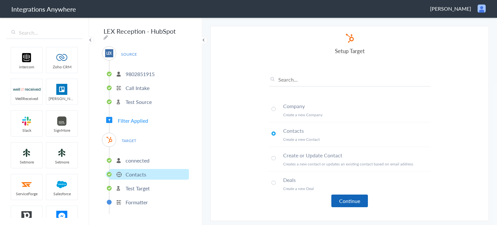
click at [352, 199] on button "Continue" at bounding box center [349, 200] width 37 height 13
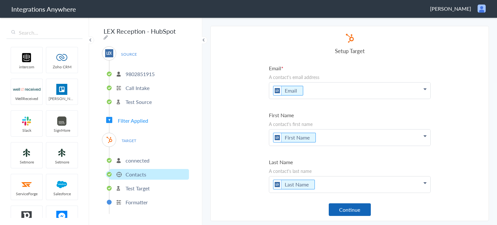
click at [350, 211] on button "Continue" at bounding box center [350, 209] width 42 height 13
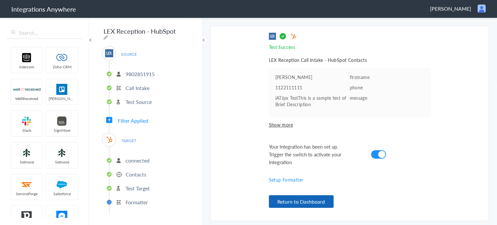
click at [311, 203] on button "Return to Dashboard" at bounding box center [301, 201] width 65 height 13
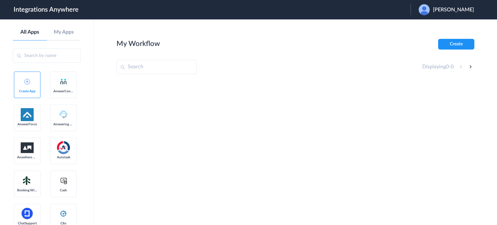
click at [434, 7] on div "[PERSON_NAME]" at bounding box center [449, 9] width 62 height 11
click at [441, 27] on li "Logout" at bounding box center [445, 26] width 70 height 12
click at [387, 11] on span "Launch Account" at bounding box center [383, 9] width 37 height 5
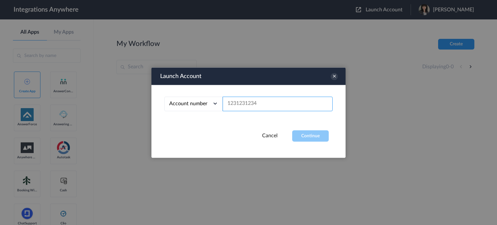
click at [239, 103] on input "text" at bounding box center [277, 103] width 110 height 15
paste input "9802851915"
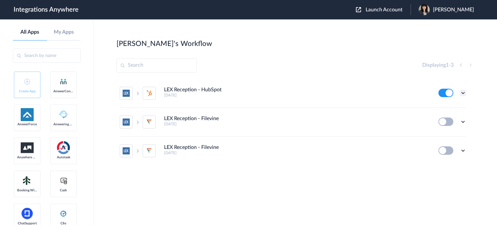
click at [463, 93] on icon at bounding box center [462, 93] width 6 height 6
click at [443, 106] on link "Edit" at bounding box center [437, 107] width 16 height 5
click at [389, 10] on span "Launch Account" at bounding box center [383, 9] width 37 height 5
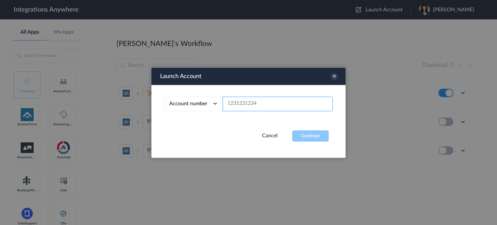
click at [255, 107] on input "text" at bounding box center [277, 103] width 110 height 15
paste input "9802851915"
type input "9802851915"
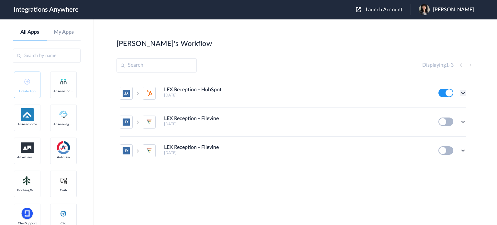
click at [464, 92] on icon at bounding box center [462, 93] width 6 height 6
click at [451, 119] on link "Task history" at bounding box center [444, 119] width 31 height 5
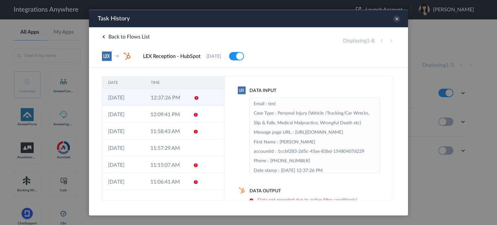
click at [179, 96] on td "12:37:26 PM" at bounding box center [166, 97] width 43 height 17
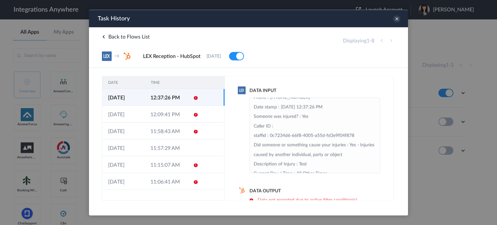
scroll to position [65, 0]
click at [396, 19] on icon at bounding box center [396, 18] width 7 height 7
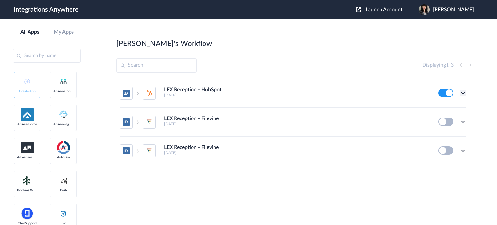
click at [461, 93] on icon at bounding box center [462, 93] width 6 height 6
click at [452, 121] on link "Task history" at bounding box center [444, 119] width 31 height 5
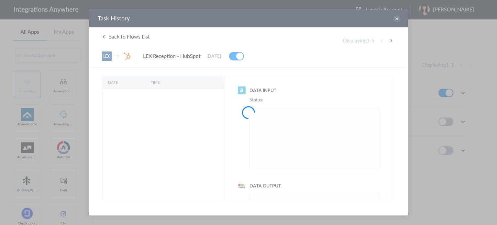
scroll to position [0, 0]
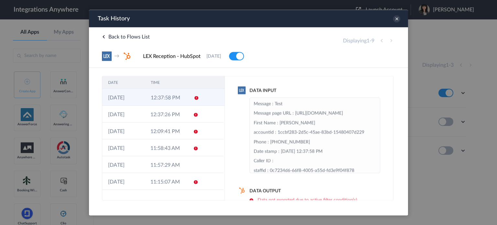
click at [195, 100] on td at bounding box center [194, 97] width 12 height 17
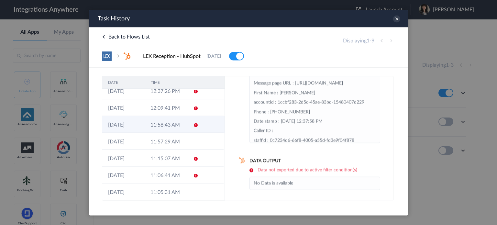
scroll to position [44, 0]
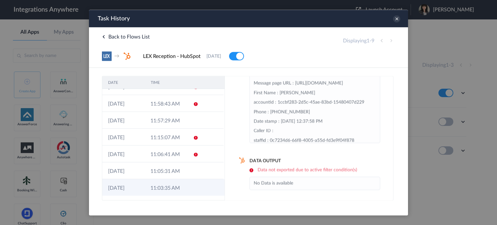
click at [181, 182] on td "11:03:35 AM" at bounding box center [166, 187] width 42 height 17
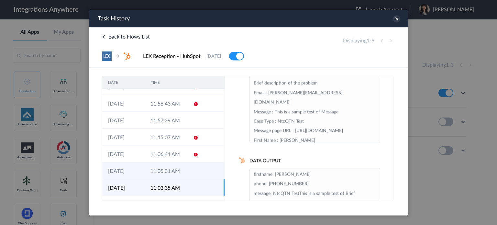
click at [180, 169] on td "11:05:31 AM" at bounding box center [166, 170] width 42 height 17
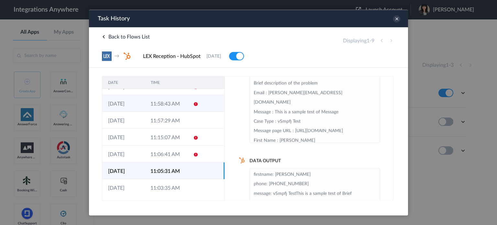
click at [179, 106] on td "11:58:43 AM" at bounding box center [166, 103] width 42 height 17
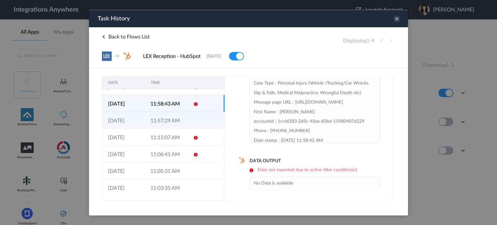
click at [178, 121] on td "11:57:29 AM" at bounding box center [166, 120] width 42 height 17
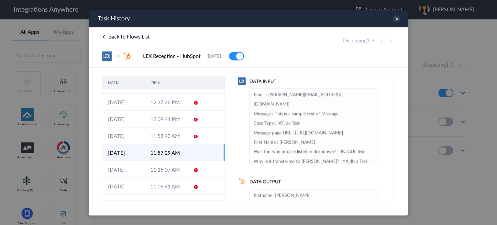
scroll to position [0, 0]
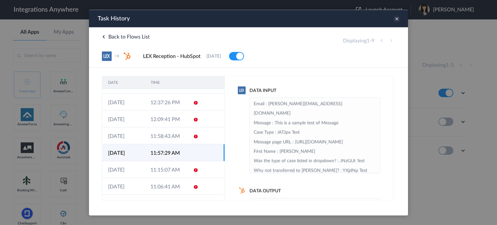
click at [397, 18] on icon at bounding box center [396, 18] width 7 height 7
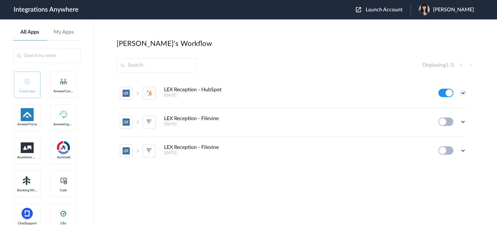
click at [463, 95] on icon at bounding box center [462, 93] width 6 height 6
click at [445, 122] on link "Task history" at bounding box center [444, 119] width 31 height 5
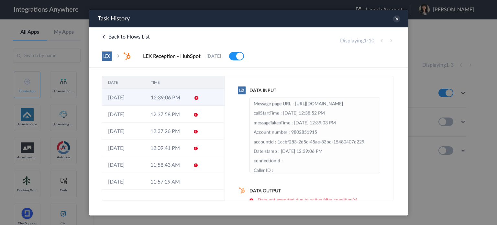
click at [188, 96] on td at bounding box center [194, 97] width 12 height 17
click at [399, 20] on icon at bounding box center [396, 18] width 7 height 7
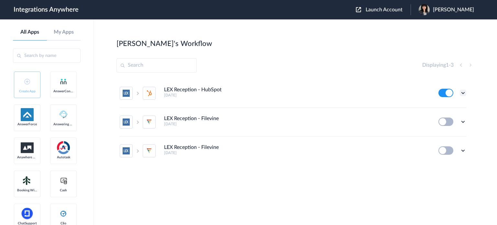
click at [463, 94] on icon at bounding box center [462, 93] width 6 height 6
click at [455, 121] on link "Task history" at bounding box center [444, 119] width 31 height 5
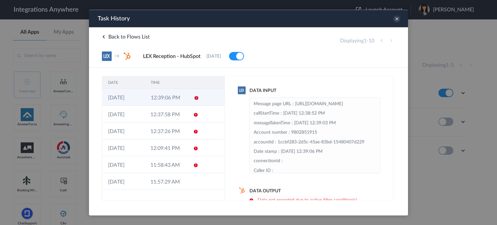
click at [180, 102] on td "12:39:06 PM" at bounding box center [166, 97] width 43 height 17
click at [395, 20] on icon at bounding box center [396, 18] width 7 height 7
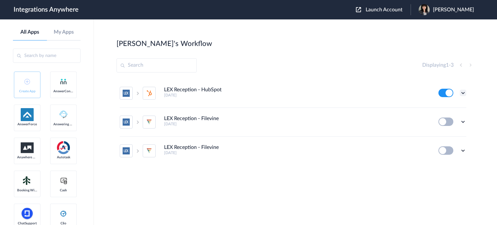
click at [463, 92] on icon at bounding box center [462, 93] width 6 height 6
click at [451, 118] on link "Task history" at bounding box center [444, 119] width 31 height 5
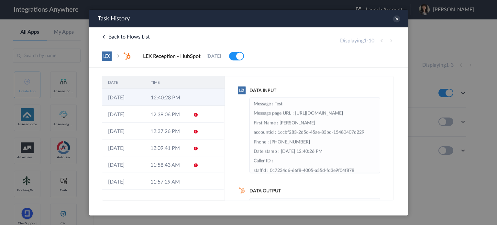
click at [168, 98] on td "12:40:28 PM" at bounding box center [166, 97] width 43 height 17
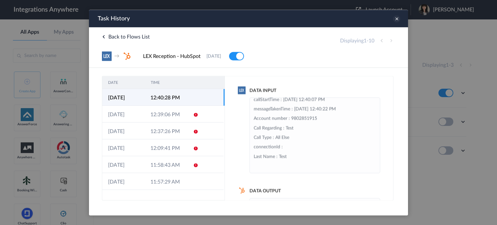
click at [394, 17] on icon at bounding box center [396, 18] width 7 height 7
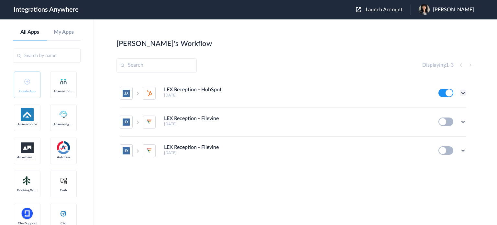
click at [461, 93] on icon at bounding box center [462, 93] width 6 height 6
click at [446, 108] on li "Edit" at bounding box center [445, 108] width 42 height 12
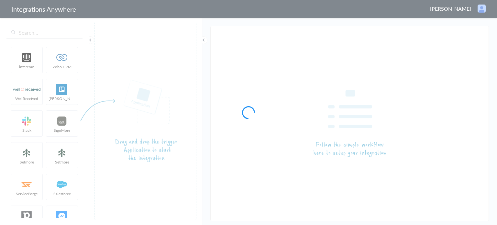
type input "LEX Reception - HubSpot"
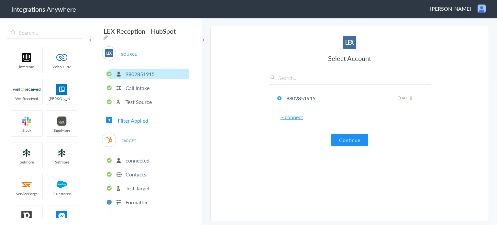
click at [126, 119] on span "Filter Applied" at bounding box center [133, 120] width 30 height 7
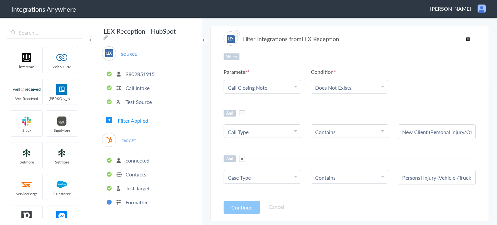
click at [292, 88] on li "Call Closing Note" at bounding box center [261, 87] width 66 height 7
click at [341, 110] on div "And" at bounding box center [349, 113] width 252 height 7
click at [290, 86] on li "Call Closing Note" at bounding box center [261, 87] width 66 height 7
click at [319, 108] on div "When Parameter Choose Parameter Call Closing Note First Name Last Name Email Ph…" at bounding box center [349, 124] width 252 height 143
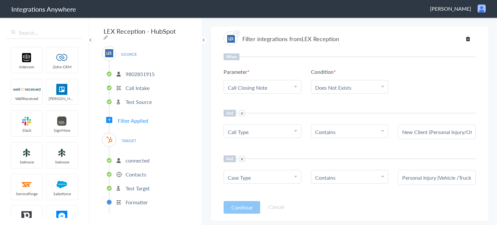
click at [360, 133] on li "Contains" at bounding box center [348, 131] width 66 height 7
click at [335, 86] on link "Does Not Exists" at bounding box center [333, 87] width 36 height 7
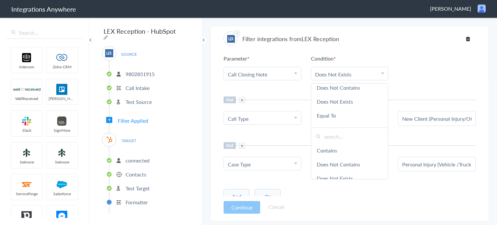
scroll to position [19, 0]
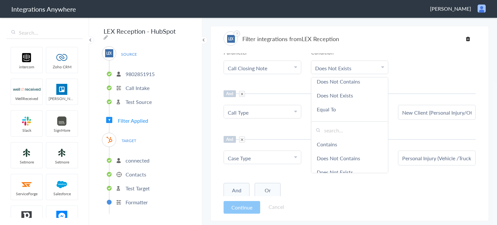
click at [406, 59] on ul "Parameter Choose Parameter Call Closing Note First Name Last Name Email Phone C…" at bounding box center [349, 62] width 252 height 26
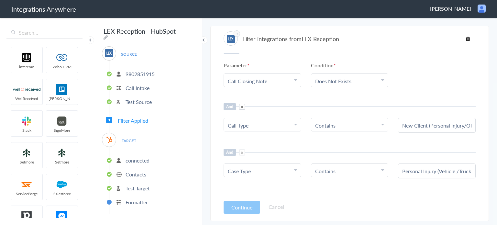
scroll to position [0, 0]
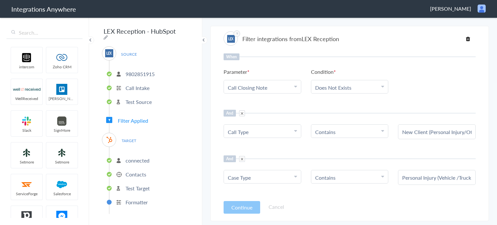
click at [242, 111] on span at bounding box center [242, 113] width 6 height 6
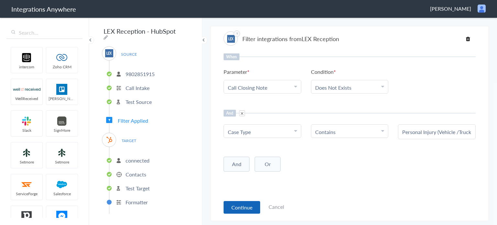
click at [235, 205] on button "Continue" at bounding box center [241, 207] width 37 height 13
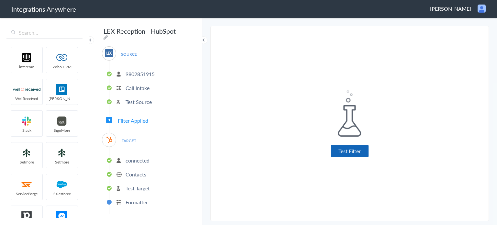
click at [351, 151] on button "Test Filter" at bounding box center [349, 151] width 38 height 13
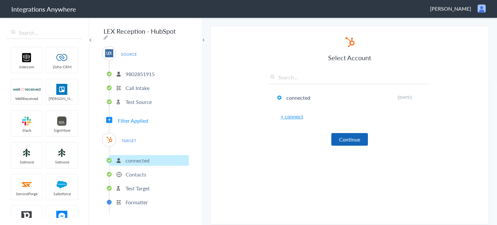
click at [348, 137] on button "Continue" at bounding box center [349, 139] width 37 height 13
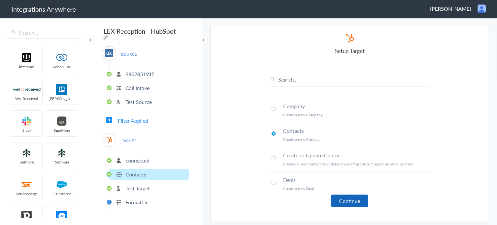
click at [354, 200] on button "Continue" at bounding box center [349, 200] width 37 height 13
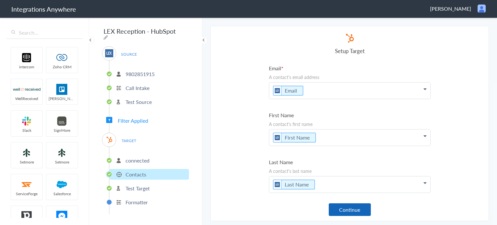
click at [348, 212] on button "Continue" at bounding box center [350, 209] width 42 height 13
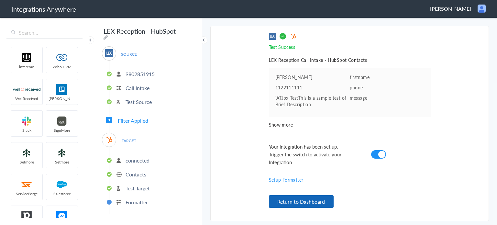
click at [318, 202] on button "Return to Dashboard" at bounding box center [301, 201] width 65 height 13
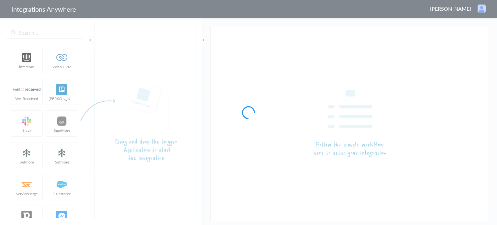
type input "LEX Reception - HubSpot"
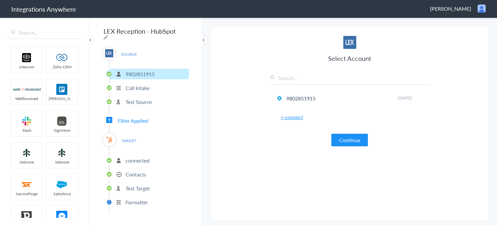
click at [132, 117] on span "Filter Applied" at bounding box center [133, 120] width 30 height 7
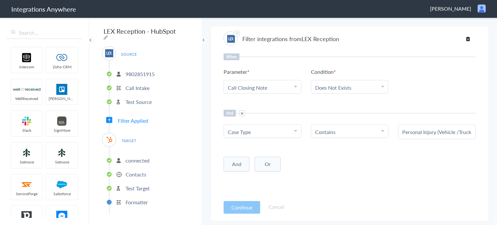
click at [291, 86] on li "Call Closing Note" at bounding box center [261, 87] width 66 height 7
click at [333, 69] on h6 "Condition" at bounding box center [323, 71] width 25 height 7
click at [242, 114] on span at bounding box center [242, 113] width 6 height 6
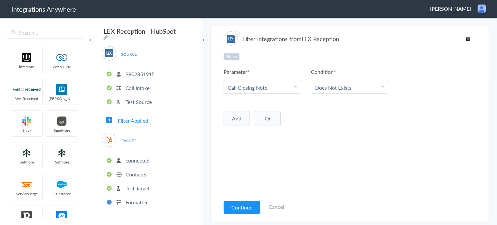
click at [263, 85] on link "Call Closing Note" at bounding box center [247, 87] width 39 height 7
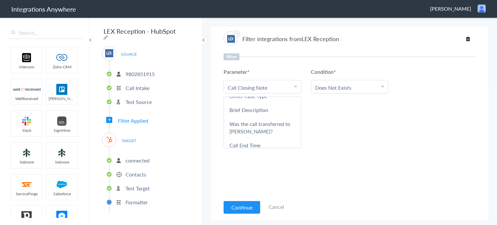
click at [468, 38] on icon at bounding box center [468, 38] width 4 height 5
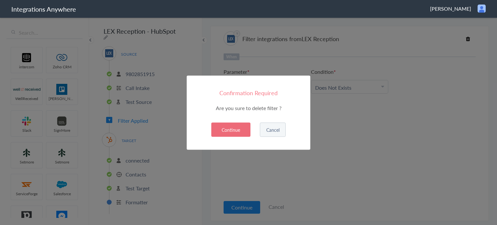
click at [219, 132] on button "Continue" at bounding box center [230, 129] width 39 height 14
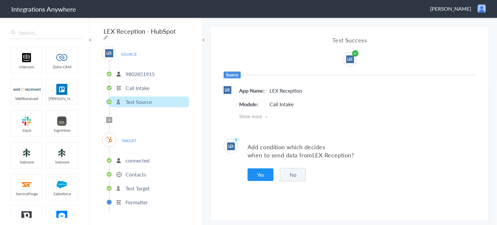
click at [299, 175] on button "No" at bounding box center [293, 174] width 26 height 13
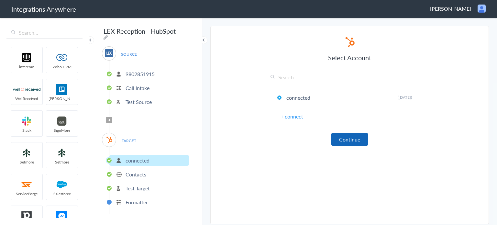
click at [344, 140] on button "Continue" at bounding box center [349, 139] width 37 height 13
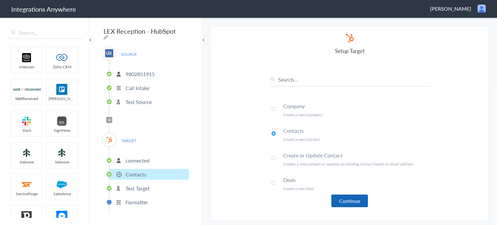
click at [353, 199] on button "Continue" at bounding box center [349, 200] width 37 height 13
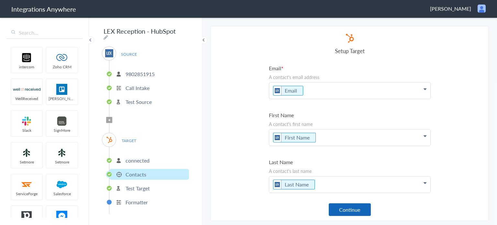
click at [352, 205] on button "Continue" at bounding box center [350, 209] width 42 height 13
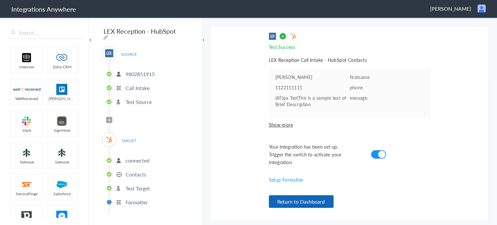
click at [311, 202] on button "Return to Dashboard" at bounding box center [301, 201] width 65 height 13
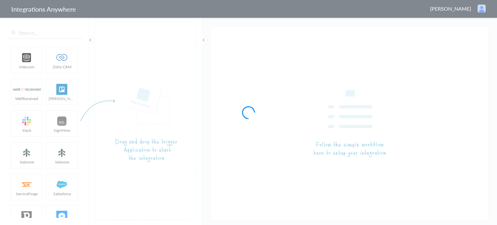
type input "LEX Reception - HubSpot"
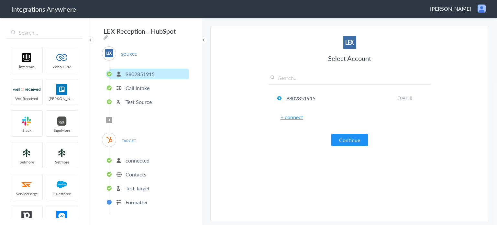
click at [115, 117] on div "SOURCE [PHONE_NUMBER] Call Intake Test Source Filter Applied TARGET connected C…" at bounding box center [145, 129] width 87 height 167
click at [107, 117] on span "Filter Applied" at bounding box center [109, 120] width 6 height 6
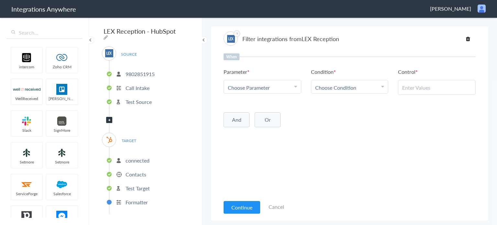
click at [288, 85] on div "Choose Parameter" at bounding box center [262, 87] width 69 height 7
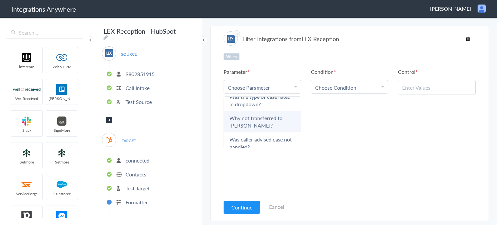
scroll to position [226, 0]
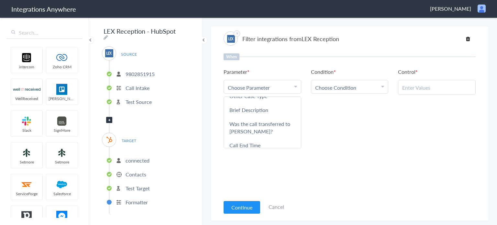
click at [250, 84] on span "Choose Parameter" at bounding box center [249, 87] width 42 height 7
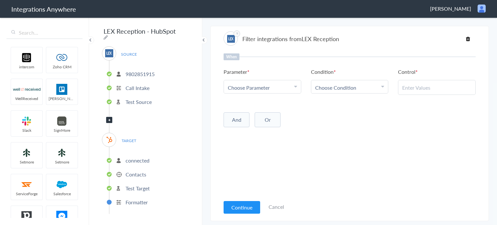
click at [252, 86] on span "Choose Parameter" at bounding box center [249, 87] width 42 height 7
click at [243, 128] on link "Call Type" at bounding box center [262, 135] width 77 height 14
click at [341, 90] on span "Choose Condition" at bounding box center [335, 87] width 41 height 7
click at [326, 120] on link "Contains" at bounding box center [349, 119] width 77 height 14
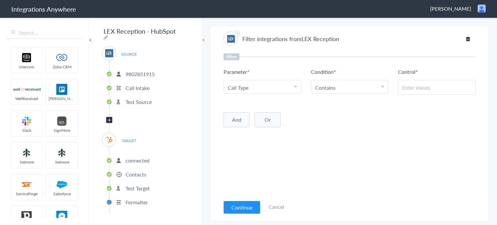
click at [411, 85] on input "text" at bounding box center [436, 87] width 69 height 7
paste input "New Client (Personal Injury/Other Cases)"
type input "New Client (Personal Injury/Other Cases)"
click at [234, 124] on button "And" at bounding box center [236, 119] width 26 height 15
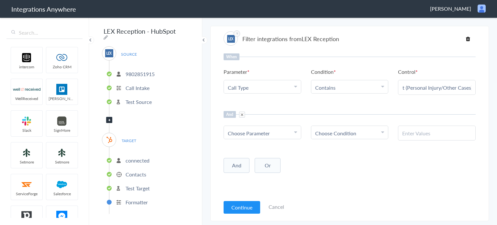
scroll to position [0, 0]
click at [263, 133] on span "Choose Parameter" at bounding box center [249, 132] width 42 height 7
click at [258, 148] on input "text" at bounding box center [262, 151] width 77 height 14
type input "cas"
click at [256, 188] on link "Case Type" at bounding box center [262, 193] width 77 height 14
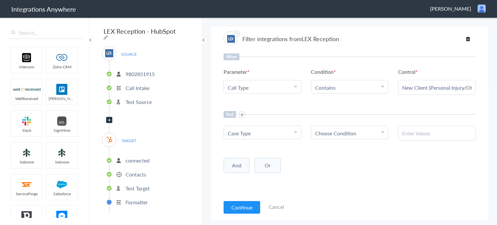
click at [338, 134] on span "Choose Condition" at bounding box center [335, 132] width 41 height 7
click at [337, 162] on link "Contains" at bounding box center [349, 165] width 77 height 14
click at [430, 137] on div at bounding box center [437, 132] width 78 height 15
click at [429, 135] on input "text" at bounding box center [436, 132] width 69 height 7
paste input "Personal Injury (Vehicle /Trucking/Car Wrecks, Slip & Falls, Medical Malpractic…"
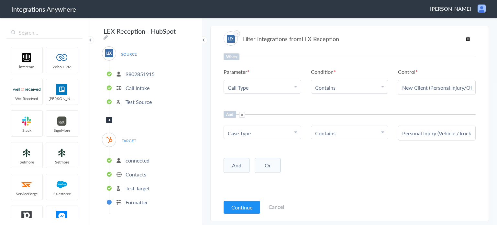
scroll to position [0, 158]
type input "Personal Injury (Vehicle /Trucking/Car Wrecks, Slip & Falls, Medical Malpractic…"
click at [244, 208] on button "Continue" at bounding box center [241, 207] width 37 height 13
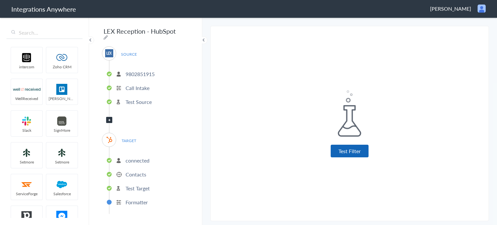
click at [356, 152] on button "Test Filter" at bounding box center [349, 151] width 38 height 13
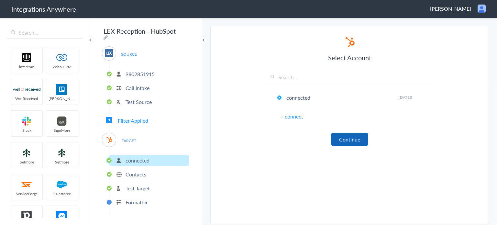
click at [349, 140] on button "Continue" at bounding box center [349, 139] width 37 height 13
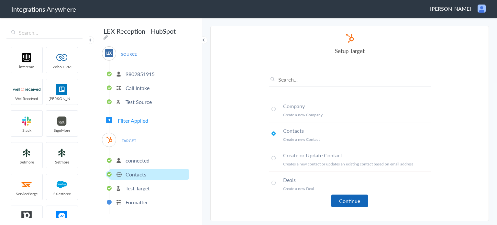
click at [356, 194] on button "Continue" at bounding box center [349, 200] width 37 height 13
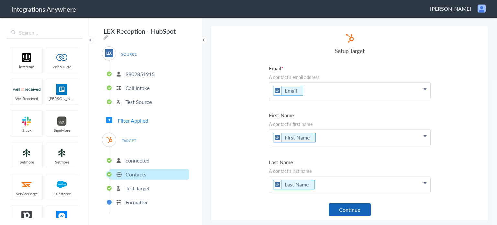
click at [360, 211] on button "Continue" at bounding box center [350, 209] width 42 height 13
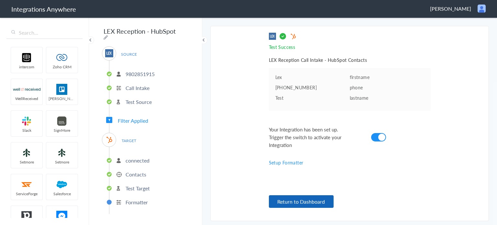
click at [303, 201] on button "Return to Dashboard" at bounding box center [301, 201] width 65 height 13
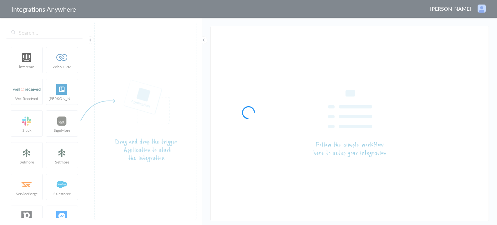
type input "LEX Reception - HubSpot"
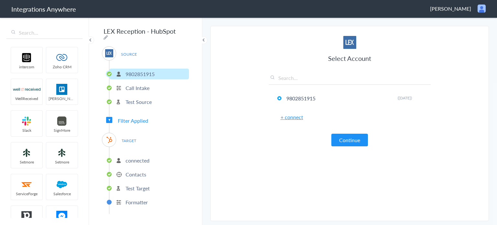
click at [136, 118] on span "Filter Applied" at bounding box center [133, 120] width 30 height 7
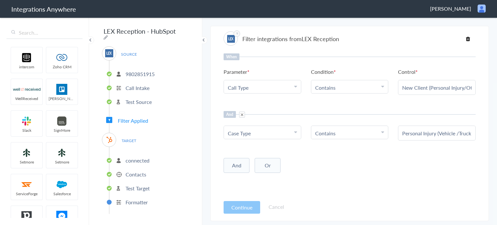
click at [341, 90] on li "Contains" at bounding box center [348, 87] width 66 height 7
click at [366, 65] on div "When Parameter Choose Parameter Call Type First Name Last Name Email Phone Case…" at bounding box center [349, 73] width 252 height 41
click at [468, 38] on icon at bounding box center [468, 38] width 4 height 5
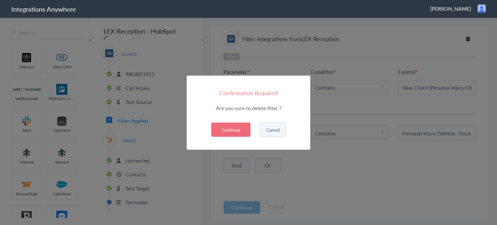
click at [227, 126] on button "Continue" at bounding box center [230, 129] width 39 height 14
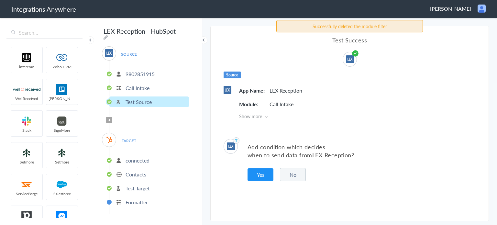
click at [108, 119] on icon at bounding box center [109, 120] width 2 height 3
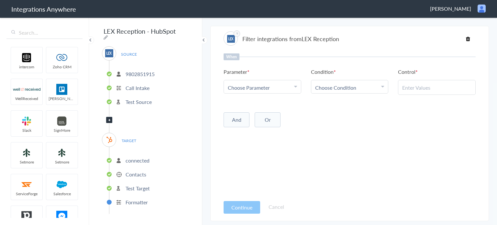
click at [297, 89] on link "Choose Parameter" at bounding box center [262, 86] width 77 height 13
drag, startPoint x: 240, startPoint y: 96, endPoint x: 242, endPoint y: 101, distance: 4.8
click at [239, 97] on ul "First Name Last Name Email Phone Case Name Patient Name Case Name/Number Date s…" at bounding box center [262, 122] width 78 height 52
click at [244, 103] on input "text" at bounding box center [262, 105] width 77 height 14
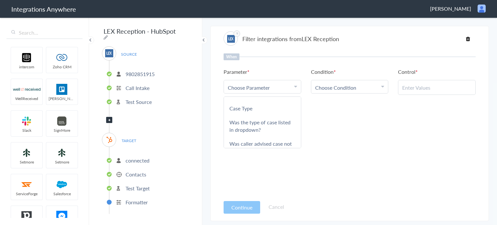
scroll to position [28, 0]
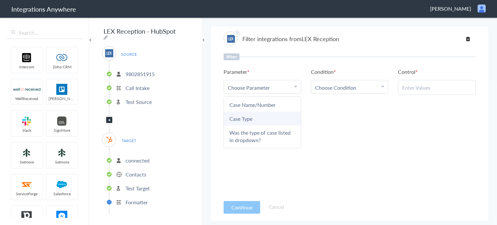
type input "case"
click at [257, 121] on link "Case Type" at bounding box center [262, 119] width 77 height 14
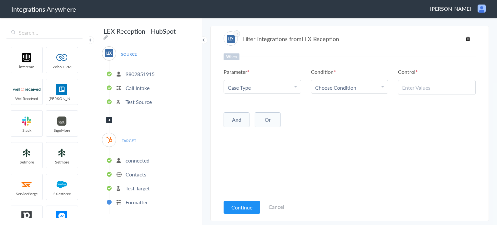
click at [361, 89] on div "Choose Condition" at bounding box center [349, 87] width 69 height 7
click at [337, 120] on link "Contains" at bounding box center [349, 119] width 77 height 14
click at [416, 86] on input "text" at bounding box center [436, 87] width 69 height 7
paste input "Personal Injury (Vehicle /Trucking/Car Wrecks, Slip & Falls, Medical Malpractic…"
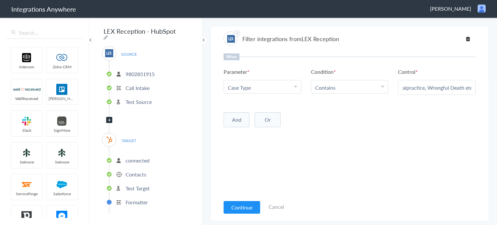
type input "Personal Injury (Vehicle /Trucking/Car Wrecks, Slip & Falls, Medical Malpractic…"
click at [240, 204] on button "Continue" at bounding box center [241, 207] width 37 height 13
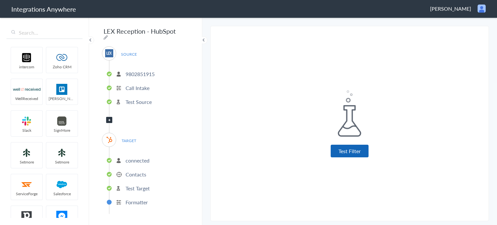
click at [347, 152] on button "Test Filter" at bounding box center [349, 151] width 38 height 13
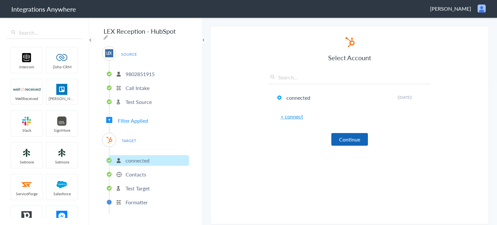
click at [348, 136] on button "Continue" at bounding box center [349, 139] width 37 height 13
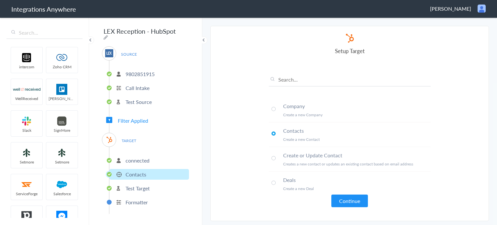
click at [360, 193] on div "Company Create a new Company Contacts Create a new Contact Create or Update Con…" at bounding box center [350, 135] width 162 height 143
click at [359, 201] on button "Continue" at bounding box center [349, 200] width 37 height 13
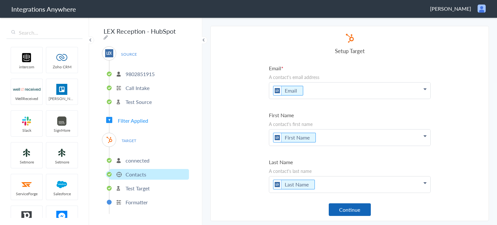
click at [351, 213] on button "Continue" at bounding box center [350, 209] width 42 height 13
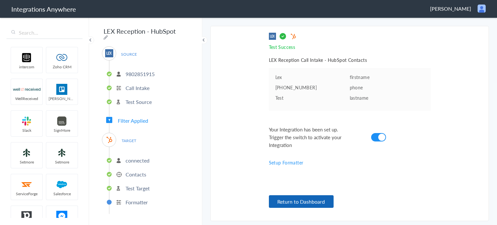
click at [317, 200] on button "Return to Dashboard" at bounding box center [301, 201] width 65 height 13
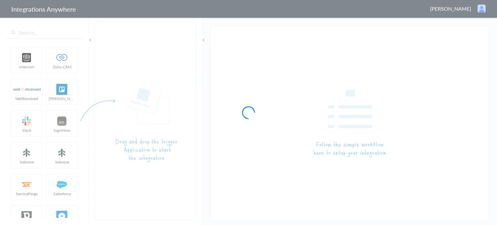
type input "LEX Reception - HubSpot"
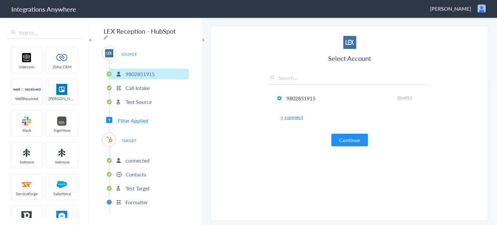
click at [134, 186] on p "Test Target" at bounding box center [137, 187] width 24 height 7
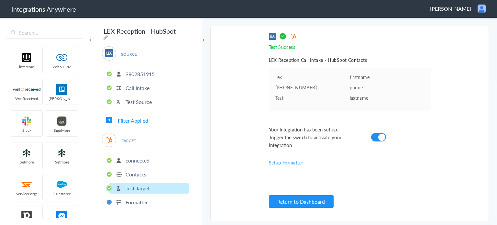
click at [143, 198] on p "Formatter" at bounding box center [136, 201] width 22 height 7
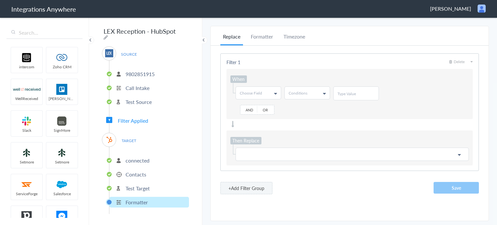
click at [144, 170] on p "Contacts" at bounding box center [135, 173] width 21 height 7
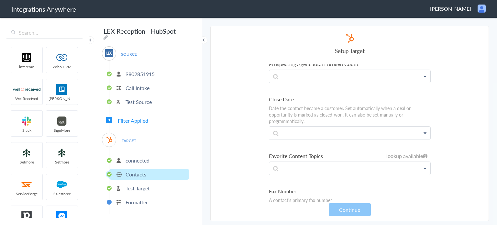
scroll to position [3049, 0]
click at [131, 157] on p "connected" at bounding box center [137, 160] width 24 height 7
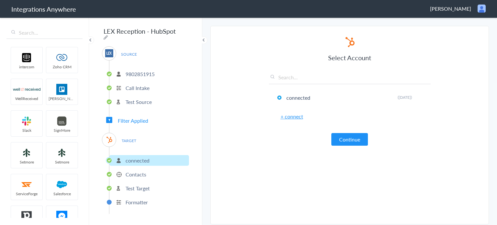
click at [129, 136] on span "TARGET" at bounding box center [128, 140] width 25 height 9
click at [128, 170] on p "Contacts" at bounding box center [135, 173] width 21 height 7
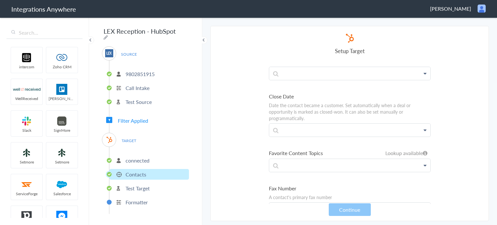
click at [137, 184] on p "Test Target" at bounding box center [137, 187] width 24 height 7
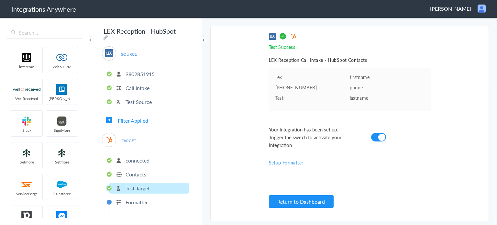
click at [128, 118] on span "Filter Applied" at bounding box center [133, 120] width 30 height 7
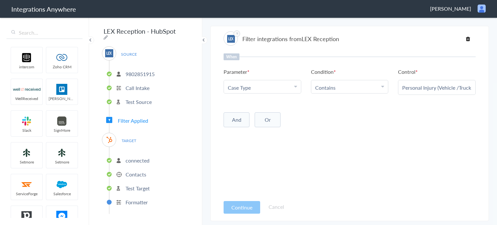
click at [334, 88] on link "Contains" at bounding box center [325, 87] width 20 height 7
click at [346, 131] on link "Does Not Contains" at bounding box center [349, 133] width 77 height 14
click at [436, 84] on input "text" at bounding box center [436, 87] width 69 height 7
paste input "Personal Injury (Vehicle /Trucking/Car Wrecks, Slip & Falls, Medical Malpractic…"
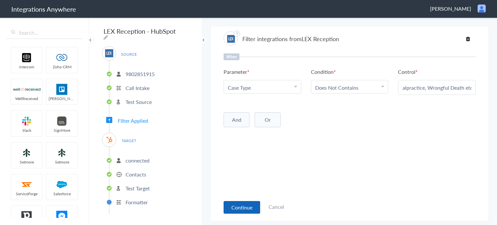
type input "Personal Injury (Vehicle /Trucking/Car Wrecks, Slip & Falls, Medical Malpractic…"
click at [240, 208] on button "Continue" at bounding box center [241, 207] width 37 height 13
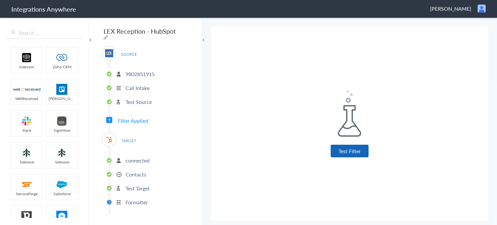
click at [344, 150] on button "Test Filter" at bounding box center [349, 151] width 38 height 13
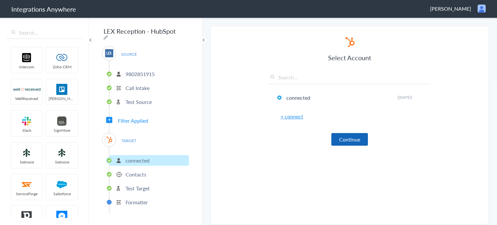
click at [343, 139] on button "Continue" at bounding box center [349, 139] width 37 height 13
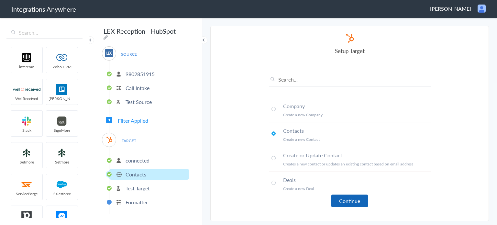
click at [351, 201] on button "Continue" at bounding box center [349, 200] width 37 height 13
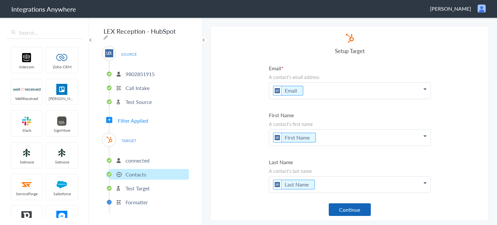
click at [353, 213] on button "Continue" at bounding box center [350, 209] width 42 height 13
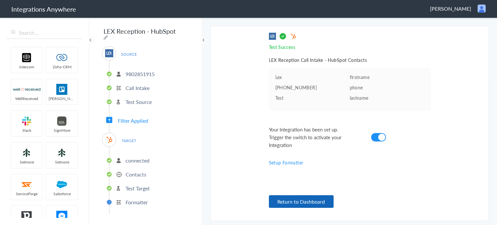
click at [320, 205] on button "Return to Dashboard" at bounding box center [301, 201] width 65 height 13
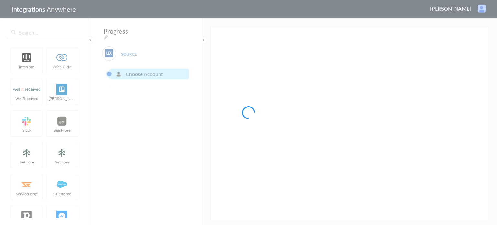
type input "LEX Reception - HubSpot"
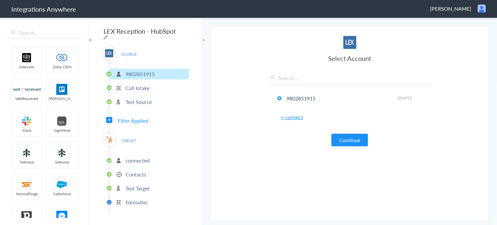
click at [133, 119] on span "Filter Applied" at bounding box center [133, 120] width 30 height 7
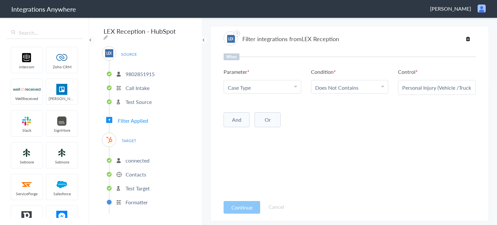
click at [347, 86] on link "Does Not Contains" at bounding box center [336, 87] width 43 height 7
click at [337, 119] on link "Contains" at bounding box center [349, 119] width 77 height 14
click at [418, 89] on input "text" at bounding box center [436, 87] width 69 height 7
paste input "Personal Injury (Vehicle /Trucking/Car Wrecks, Slip & Falls, Medical Malpractic…"
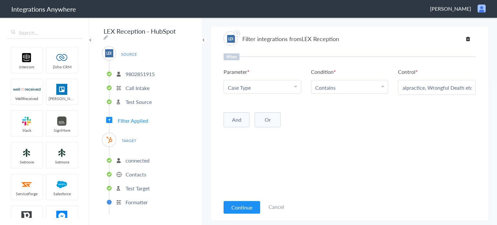
type input "Personal Injury (Vehicle /Trucking/Car Wrecks, Slip & Falls, Medical Malpractic…"
click at [236, 120] on button "And" at bounding box center [236, 119] width 26 height 15
click at [248, 129] on span "Choose Parameter" at bounding box center [249, 132] width 42 height 7
click at [261, 86] on Type "Case Type" at bounding box center [261, 87] width 66 height 7
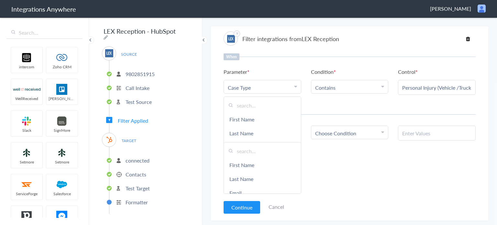
click at [250, 102] on input "text" at bounding box center [262, 105] width 77 height 14
type input "call ty"
click at [253, 120] on link "Call Type" at bounding box center [262, 119] width 77 height 14
drag, startPoint x: 401, startPoint y: 88, endPoint x: 484, endPoint y: 88, distance: 82.8
click at [484, 88] on section "Filter integrations from LEX Reception When Parameter Choose Parameter Call Typ…" at bounding box center [349, 123] width 278 height 195
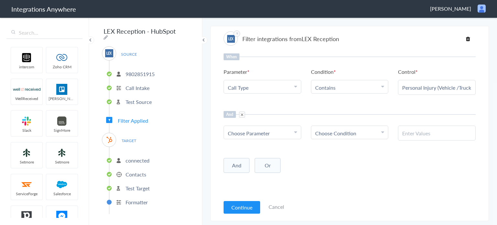
click at [421, 88] on input "Personal Injury (Vehicle /Trucking/Car Wrecks, Slip & Falls, Medical Malpractic…" at bounding box center [436, 87] width 69 height 7
paste input "New Client (Personal Injury/Other Cases)"
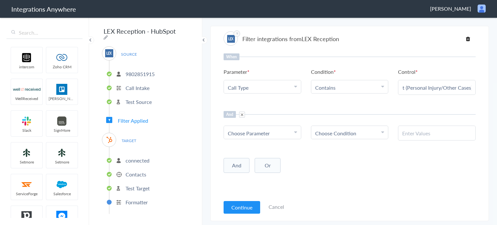
type input "New Client (Personal Injury/Other Cases)"
click at [277, 133] on div "Choose Parameter" at bounding box center [262, 132] width 69 height 7
click at [256, 154] on input "text" at bounding box center [262, 151] width 77 height 14
type input "case"
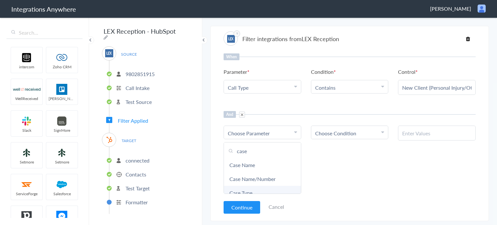
click at [258, 189] on link "Case Type" at bounding box center [262, 193] width 77 height 14
click at [332, 134] on span "Choose Condition" at bounding box center [335, 132] width 41 height 7
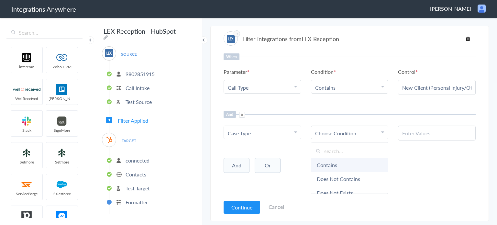
click at [334, 164] on link "Contains" at bounding box center [349, 165] width 77 height 14
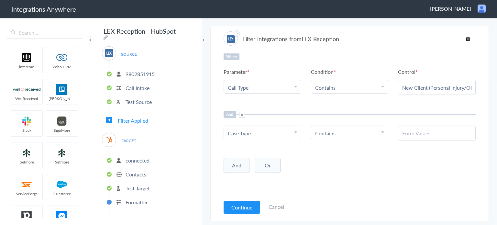
click at [421, 130] on input "text" at bounding box center [436, 132] width 69 height 7
paste input "Personal Injury (Vehicle /Trucking/Car Wrecks, Slip & Falls, Medical Malpractic…"
type input "Personal Injury (Vehicle /Trucking/Car Wrecks, Slip & Falls, Medical Malpractic…"
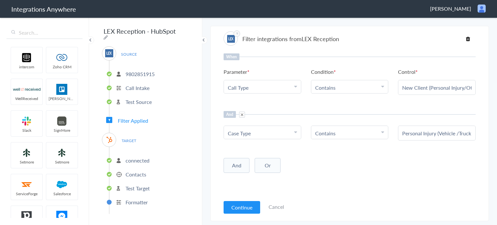
click at [362, 177] on div "When Parameter Choose Parameter Call Type First Name Last Name Email Phone Case…" at bounding box center [349, 124] width 252 height 143
click at [243, 164] on button "And" at bounding box center [236, 165] width 26 height 15
click at [245, 176] on span "Choose Parameter" at bounding box center [249, 178] width 42 height 7
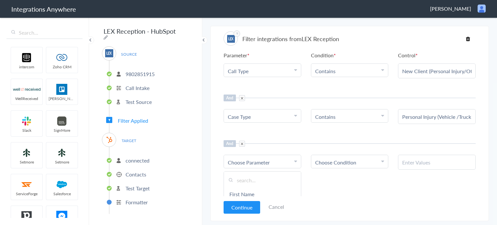
scroll to position [42, 0]
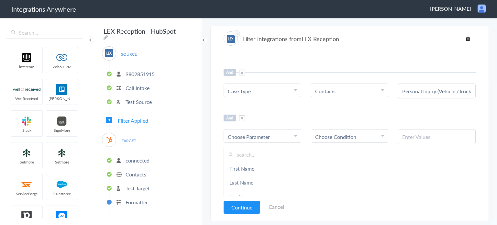
click at [245, 153] on input "text" at bounding box center [262, 154] width 77 height 14
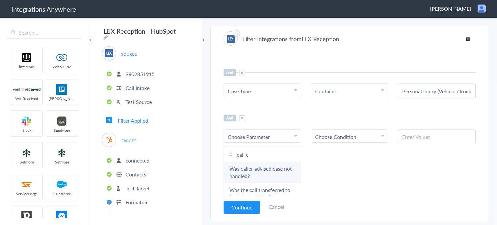
scroll to position [20, 0]
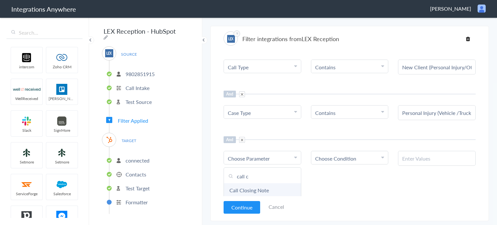
type input "call c"
click at [267, 190] on link "Call Closing Note" at bounding box center [262, 190] width 77 height 14
click at [331, 161] on link "Choose Condition" at bounding box center [349, 157] width 77 height 13
click at [348, 184] on link "Does Not Exists" at bounding box center [349, 185] width 77 height 14
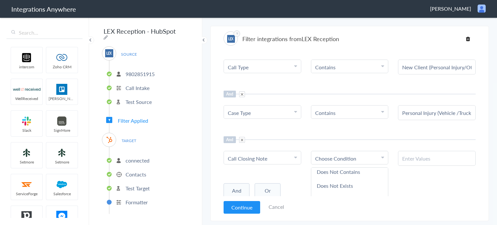
scroll to position [19, 0]
click at [243, 208] on button "Continue" at bounding box center [241, 207] width 37 height 13
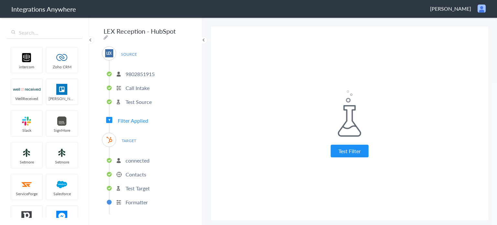
click at [348, 157] on div "Test Filter Test Successful Continue Test Failed" at bounding box center [350, 123] width 162 height 185
click at [349, 153] on button "Test Filter" at bounding box center [349, 151] width 38 height 13
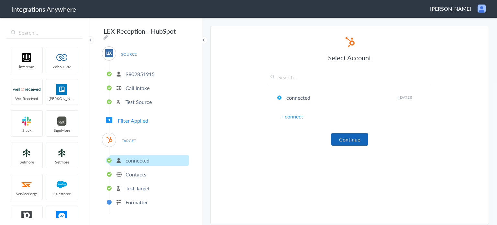
click at [343, 135] on button "Continue" at bounding box center [349, 139] width 37 height 13
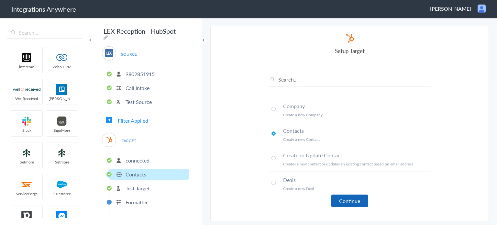
click at [351, 196] on button "Continue" at bounding box center [349, 200] width 37 height 13
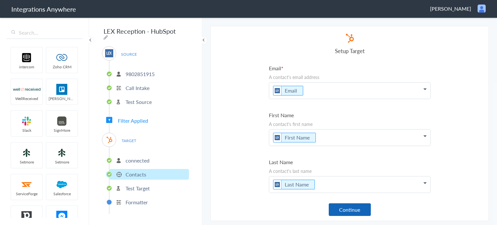
click at [351, 209] on button "Continue" at bounding box center [350, 209] width 42 height 13
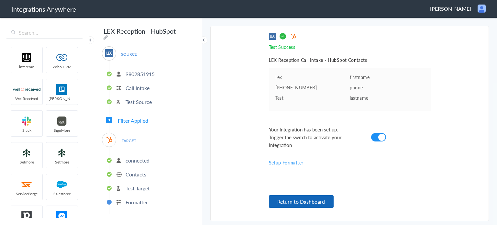
click at [323, 205] on button "Return to Dashboard" at bounding box center [301, 201] width 65 height 13
